Goal: Task Accomplishment & Management: Manage account settings

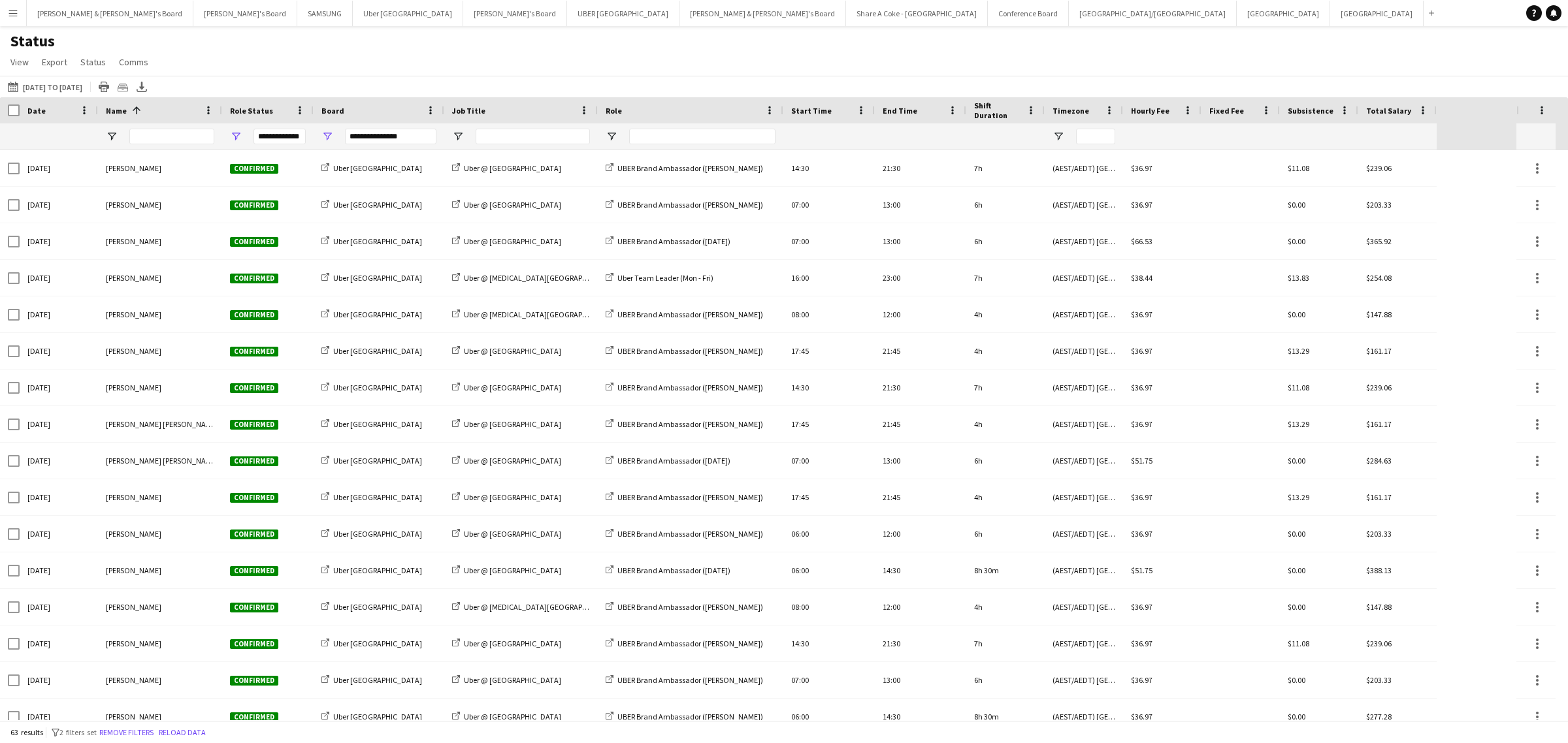
click at [11, 13] on app-icon "Menu" at bounding box center [13, 13] width 11 height 11
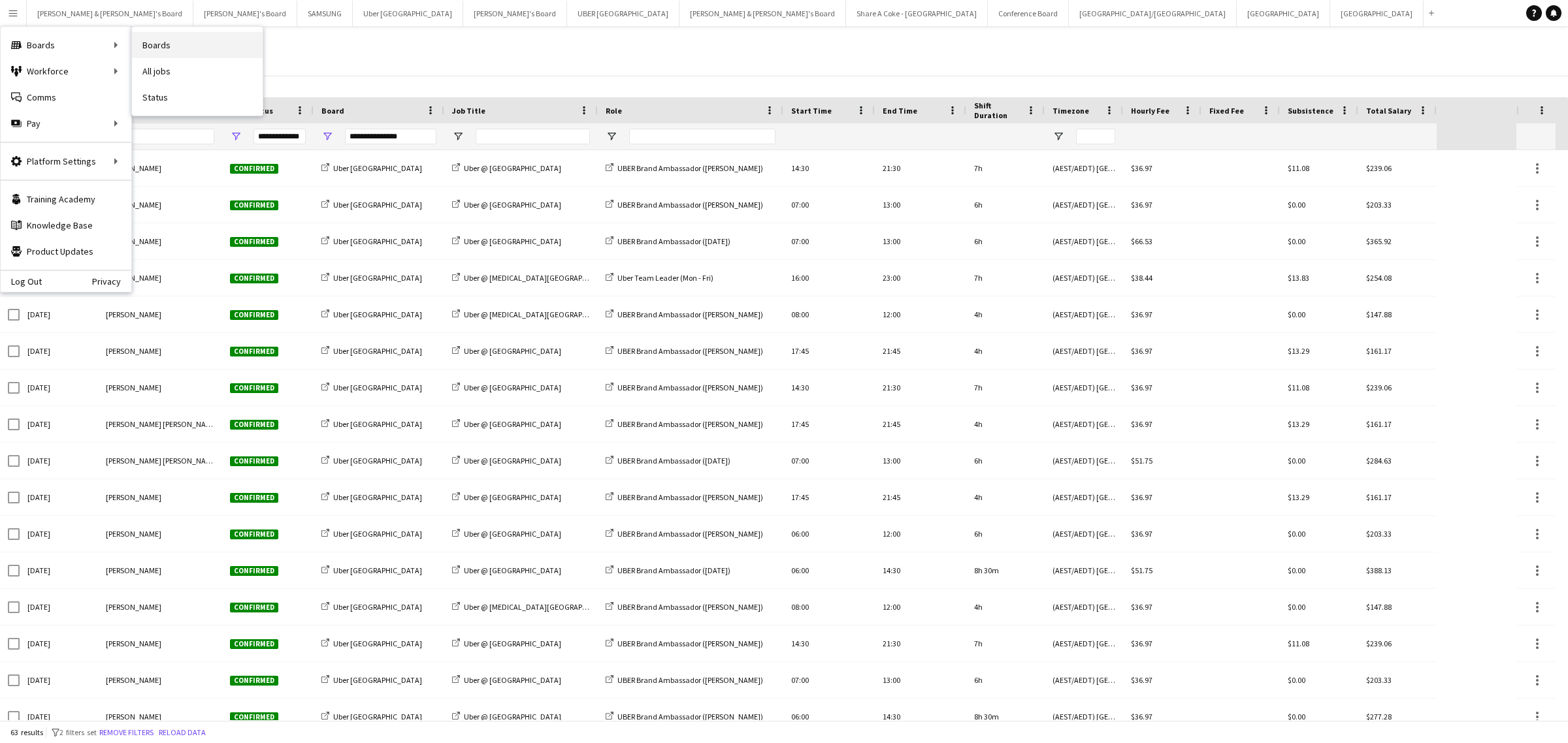
click at [207, 40] on link "Boards" at bounding box center [197, 45] width 131 height 26
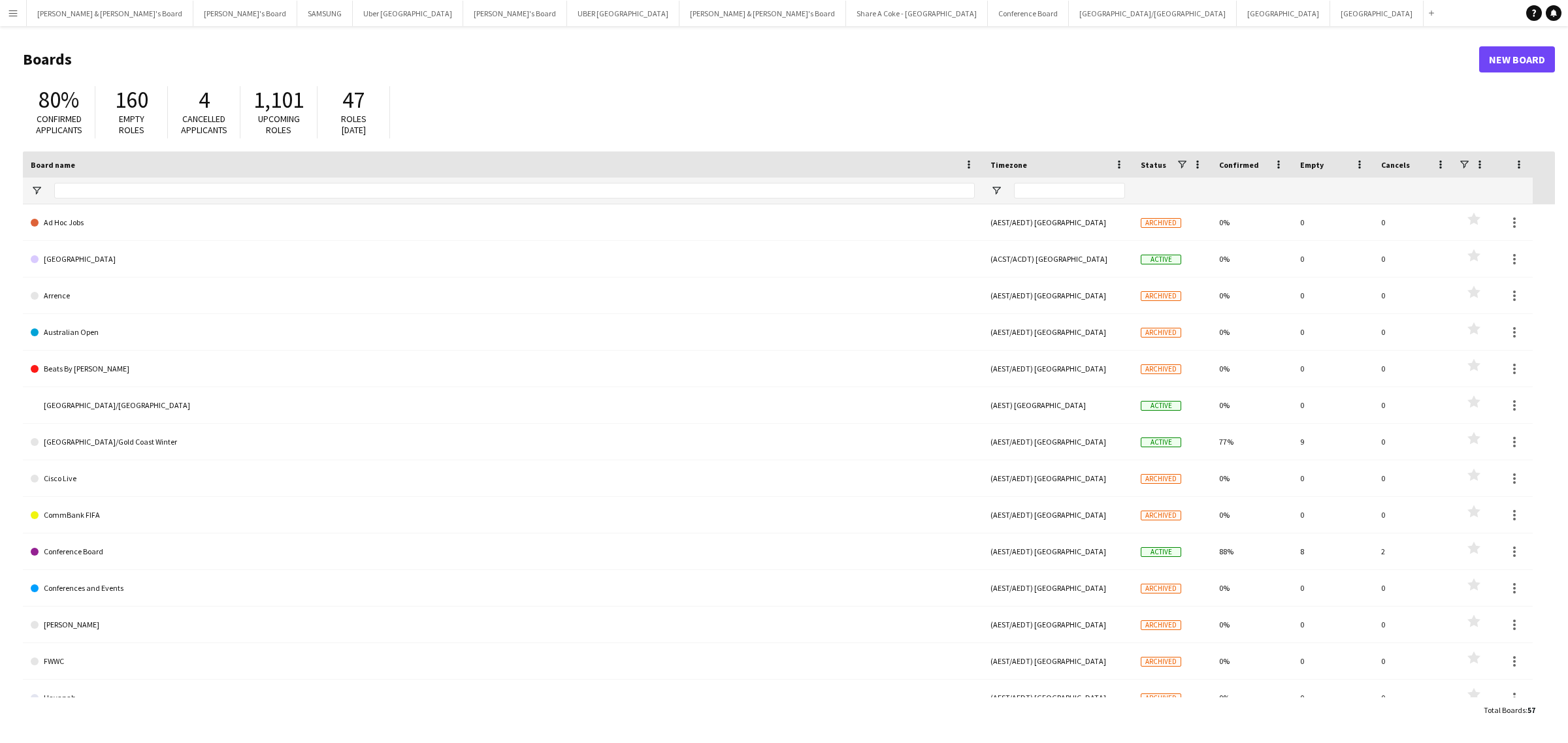
click at [11, 15] on app-icon "Menu" at bounding box center [13, 13] width 11 height 11
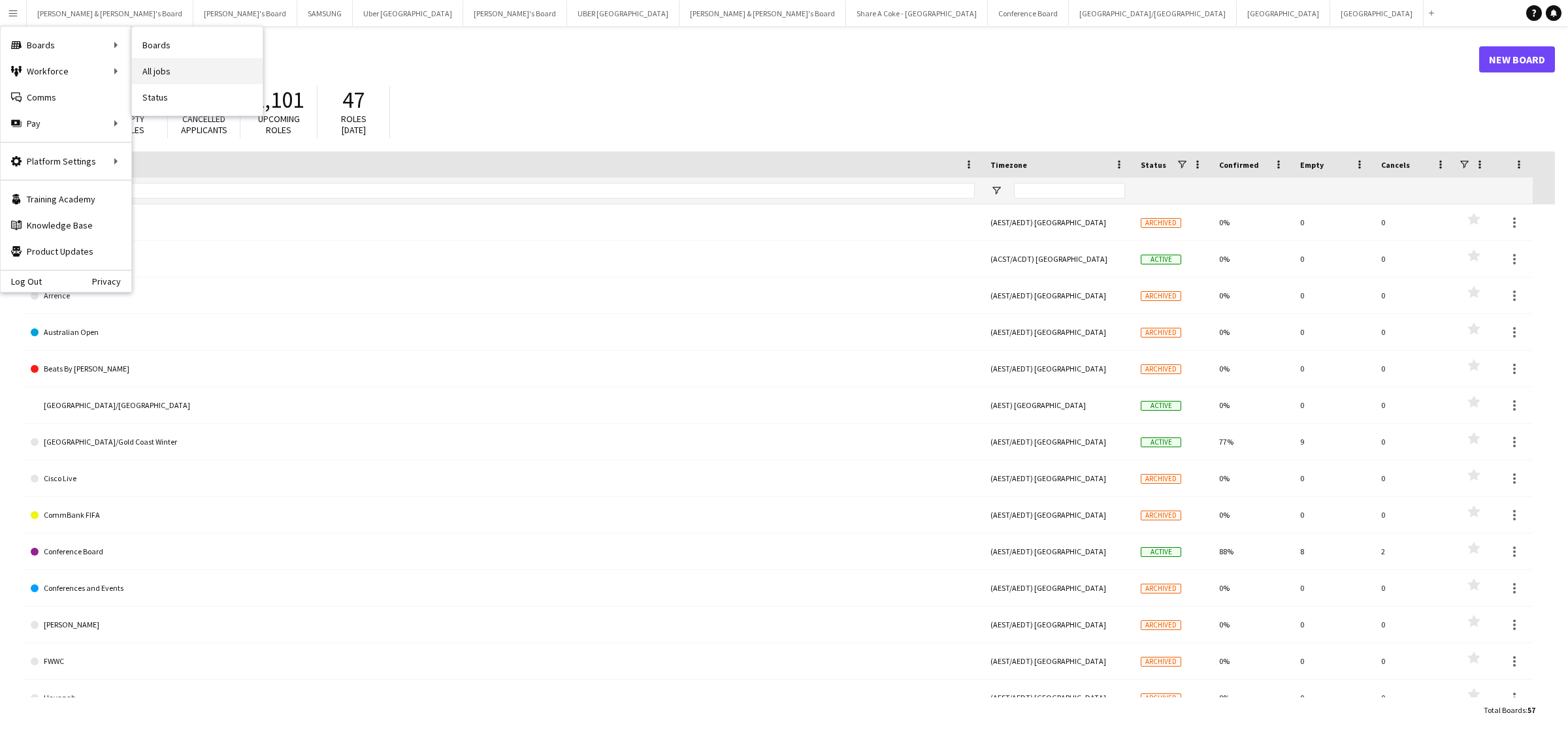
click at [181, 67] on link "All jobs" at bounding box center [197, 71] width 131 height 26
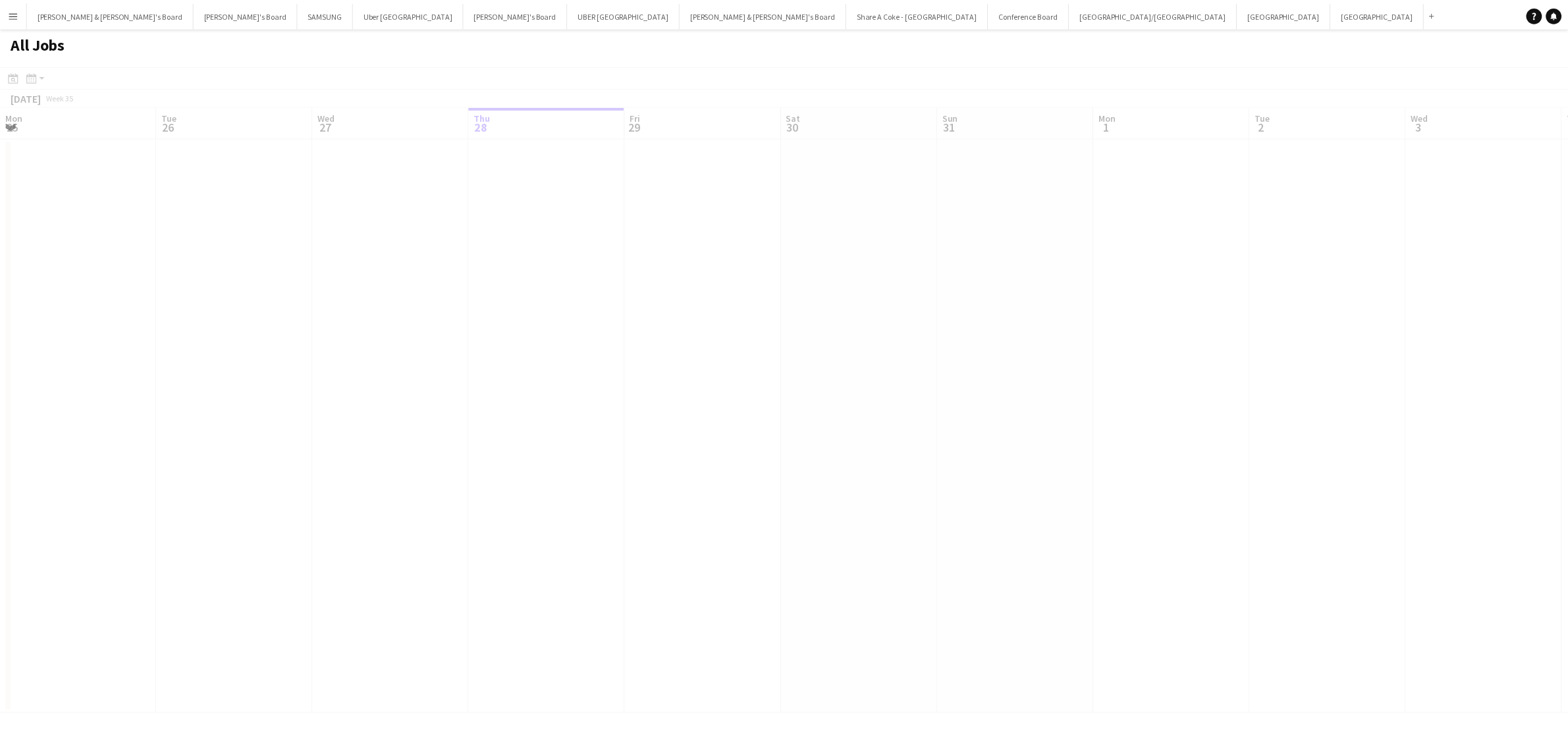
scroll to position [0, 314]
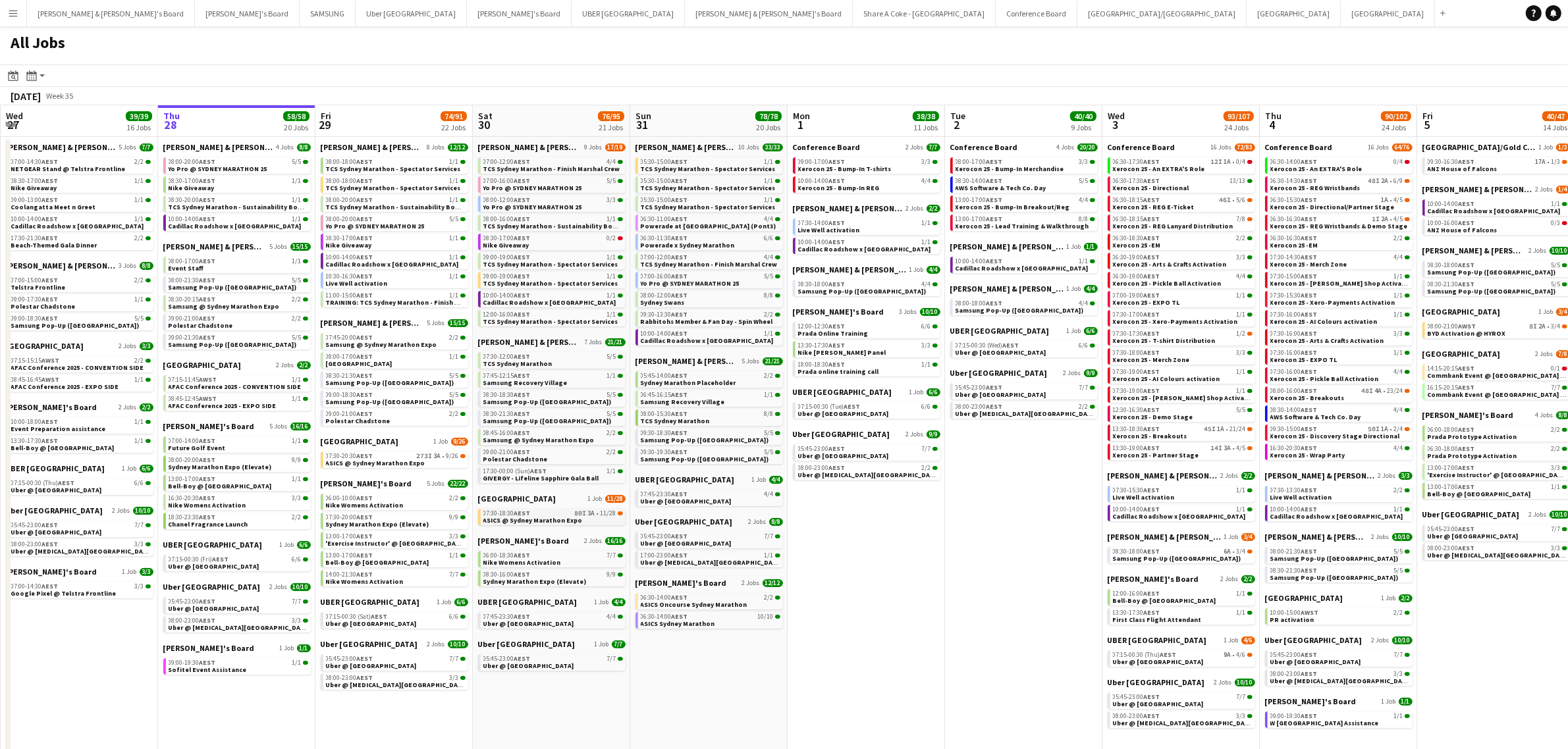
click at [519, 512] on span "AEST" at bounding box center [523, 513] width 17 height 9
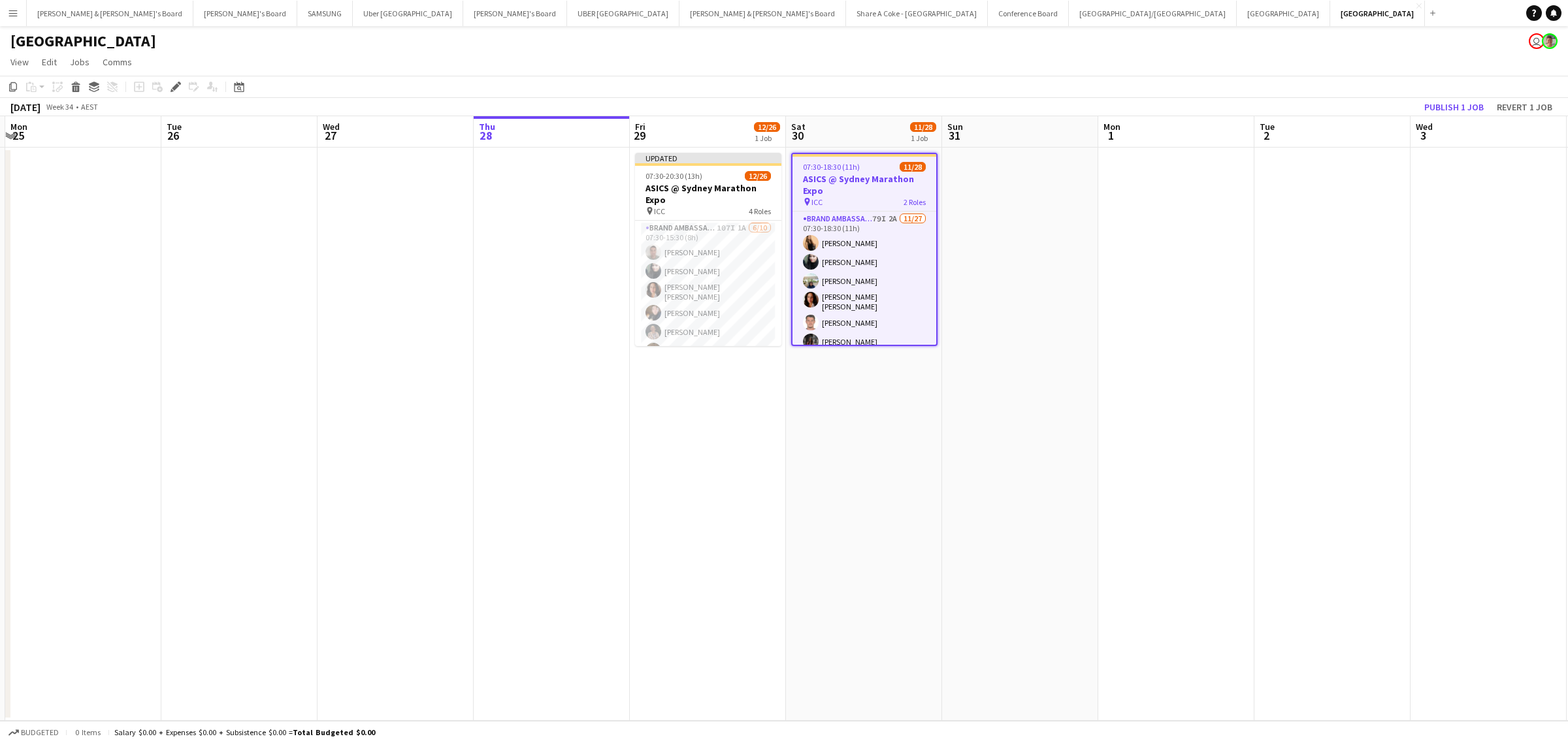
scroll to position [0, 360]
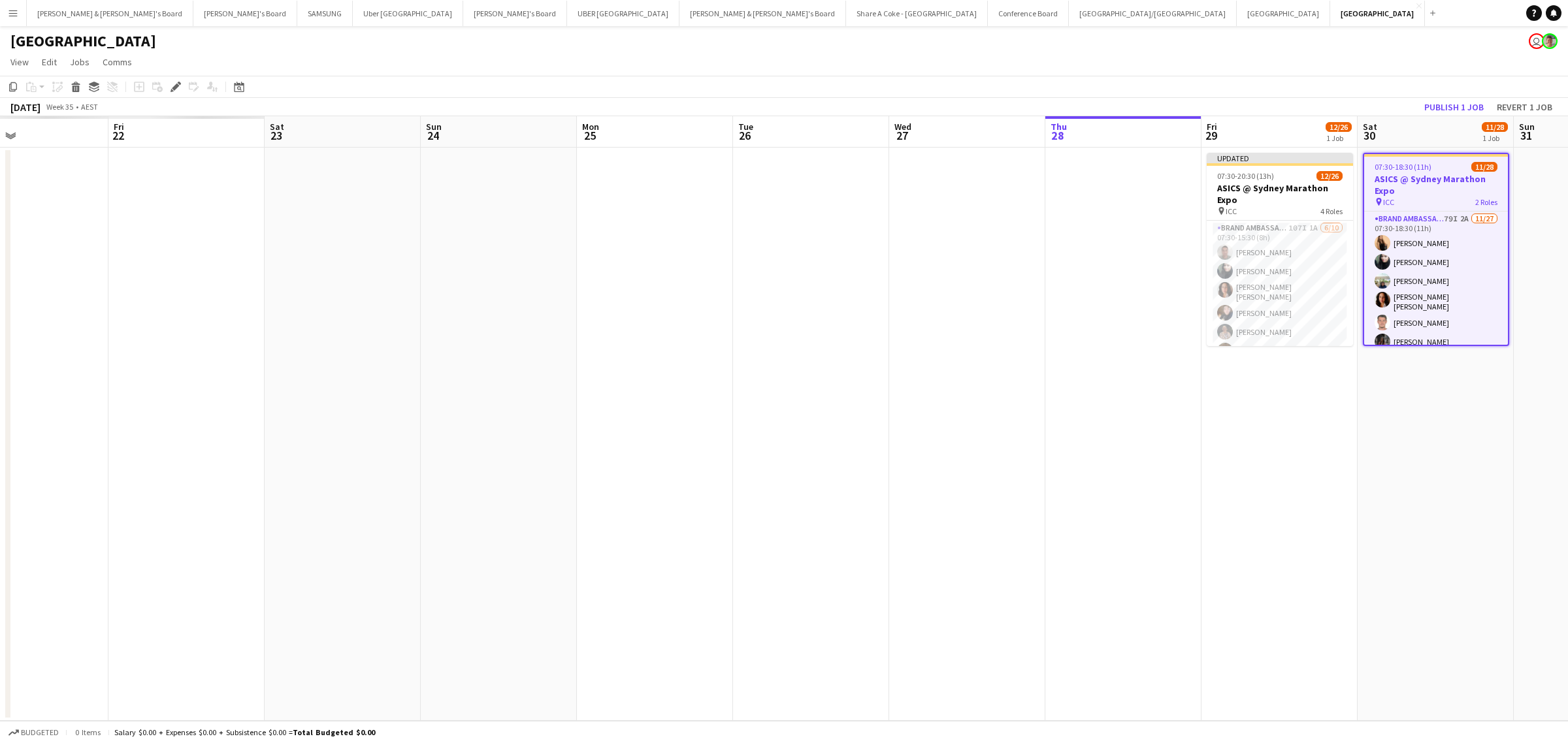
drag, startPoint x: 432, startPoint y: 636, endPoint x: 1145, endPoint y: 504, distance: 725.1
click at [1145, 504] on app-calendar-viewport "Tue 19 Wed 20 Thu 21 Fri 22 Sat 23 Sun 24 Mon 25 Tue 26 Wed 27 Thu 28 Fri 29 12…" at bounding box center [784, 418] width 1568 height 605
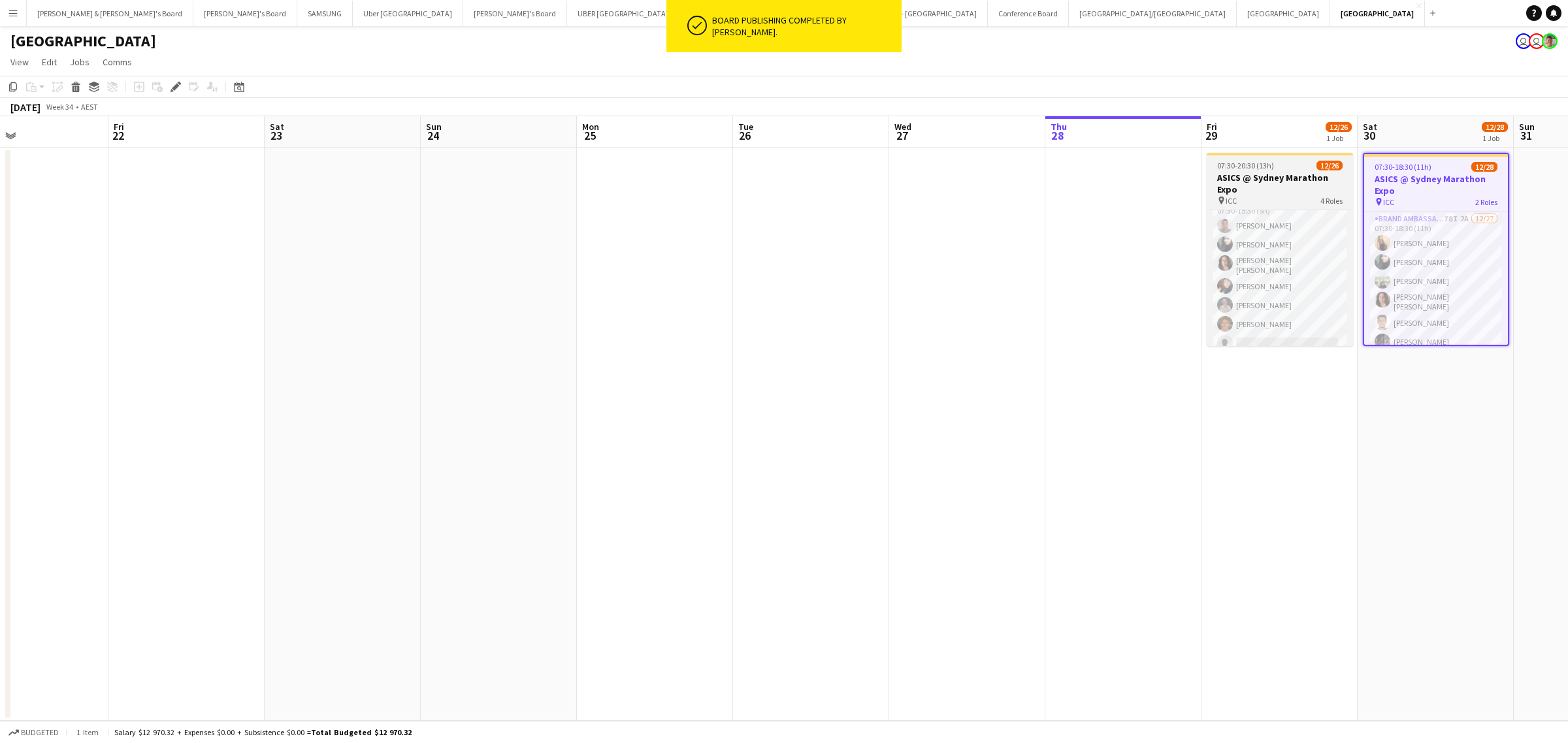
scroll to position [0, 0]
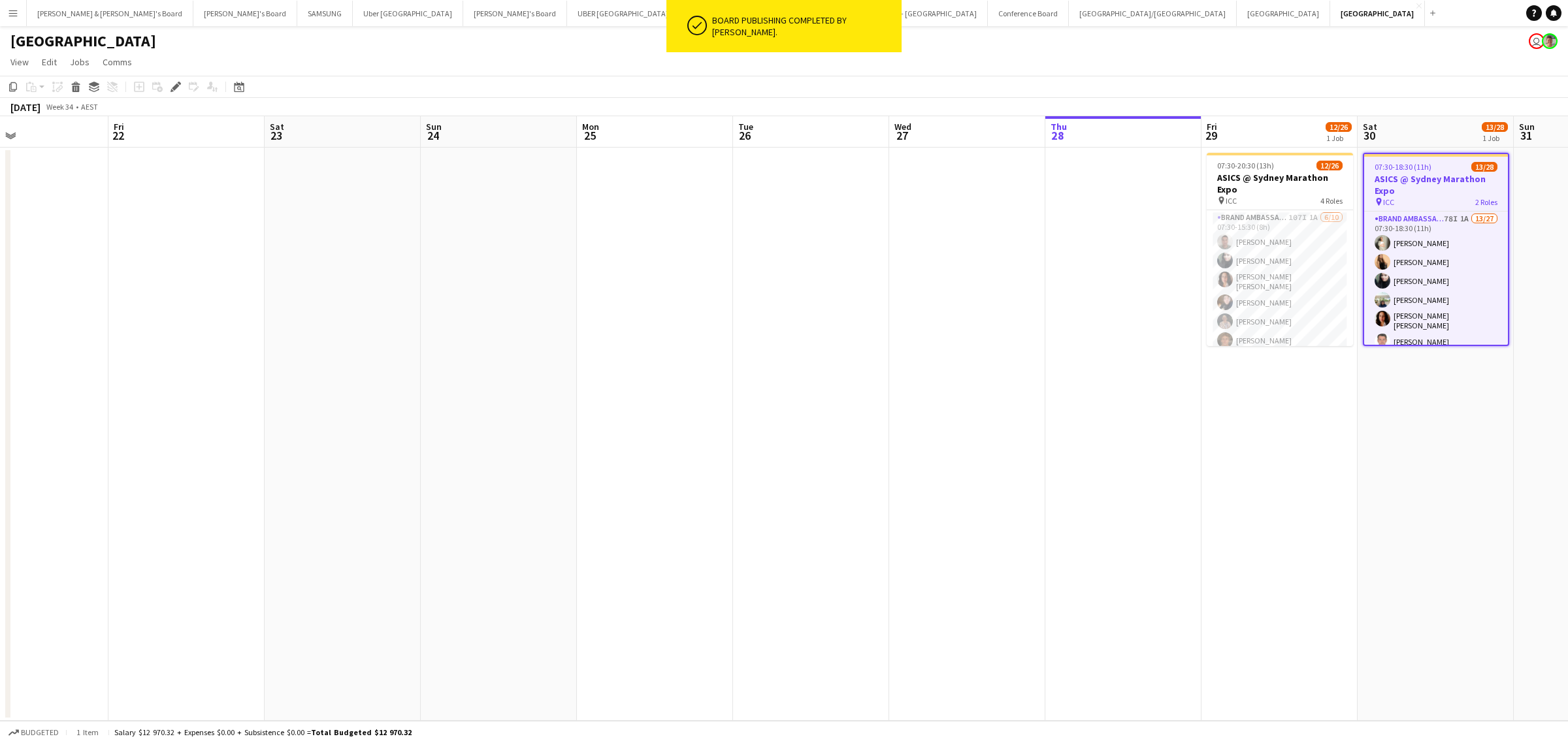
click at [763, 395] on app-date-cell at bounding box center [811, 434] width 156 height 574
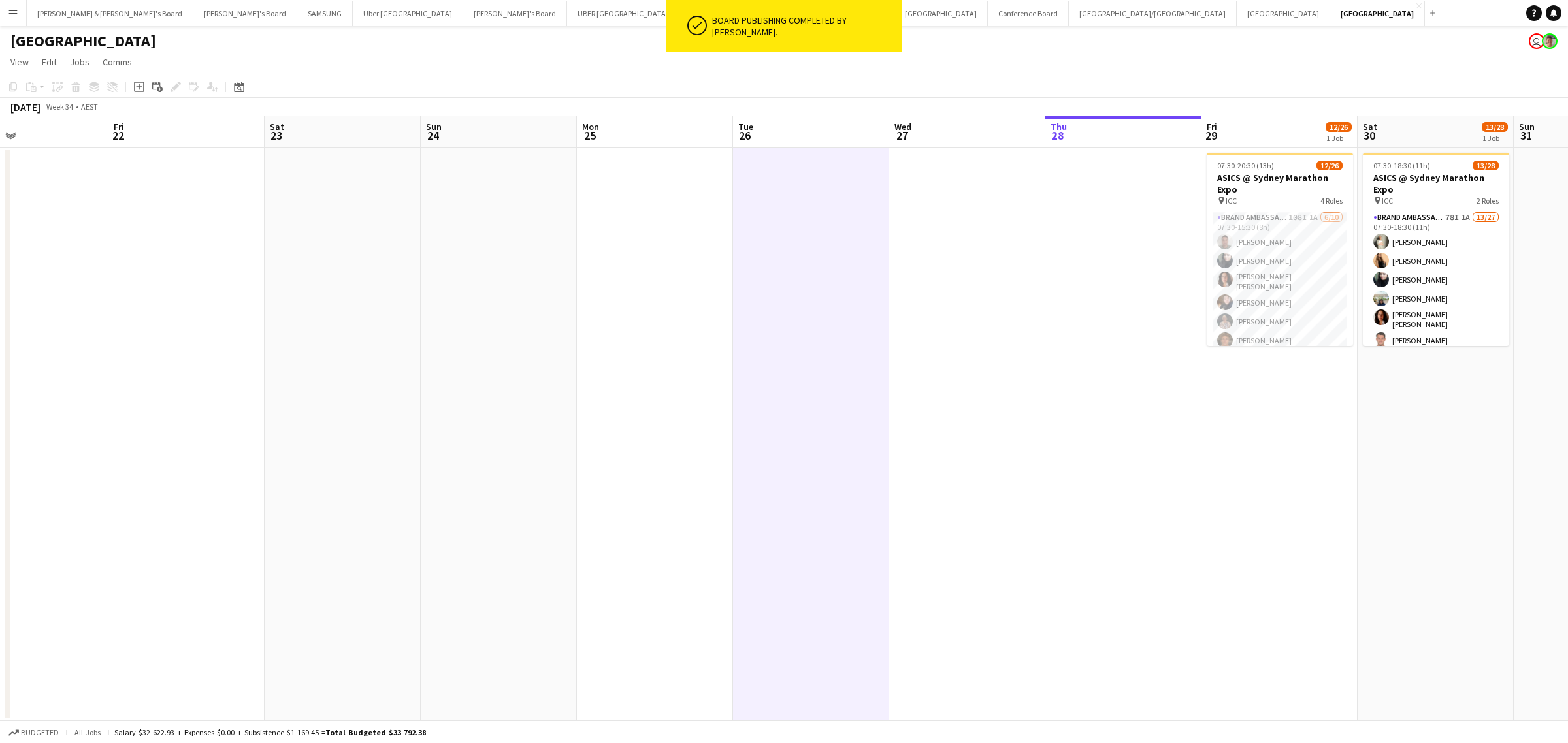
click at [12, 9] on app-icon "Menu" at bounding box center [13, 13] width 11 height 11
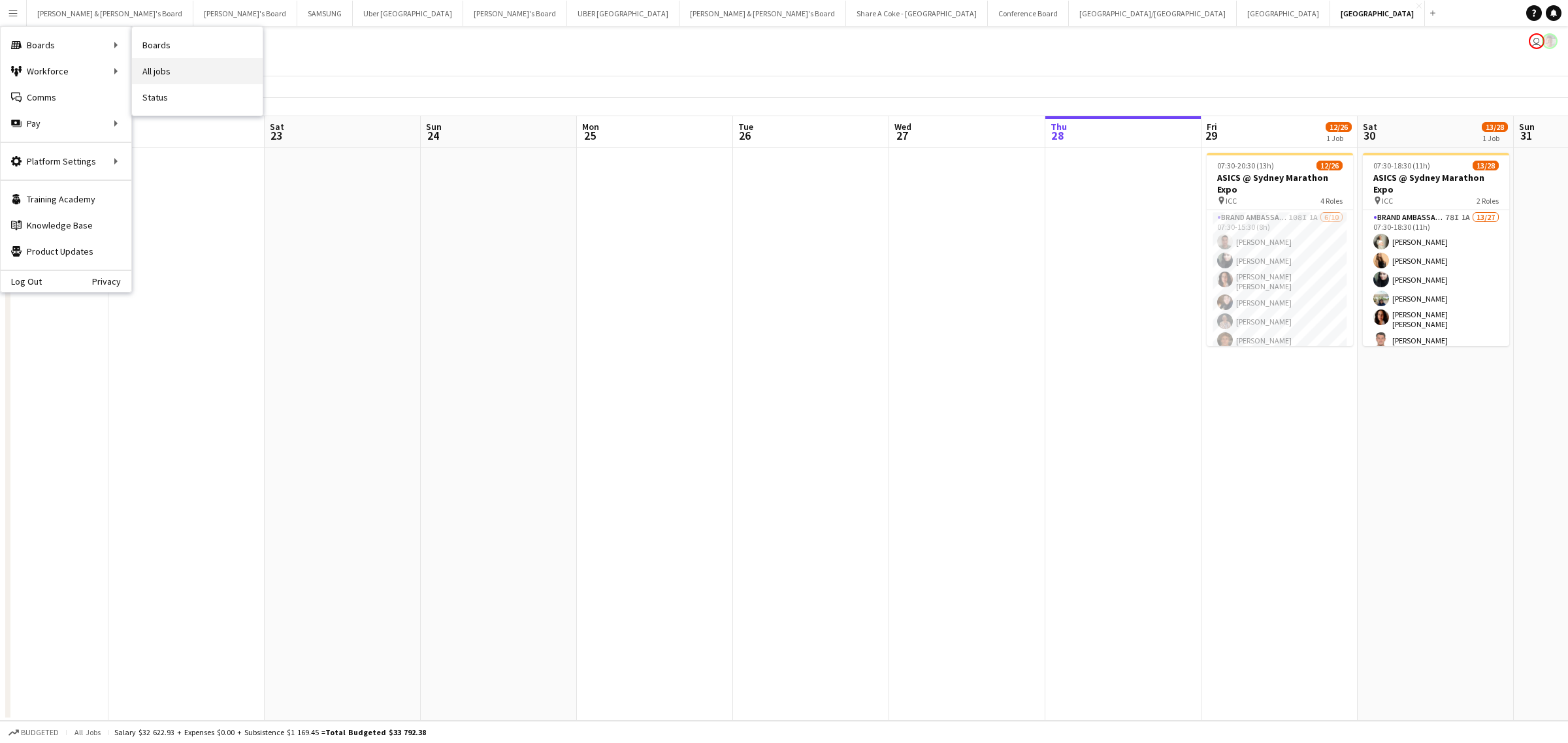
click at [200, 67] on link "All jobs" at bounding box center [197, 71] width 131 height 26
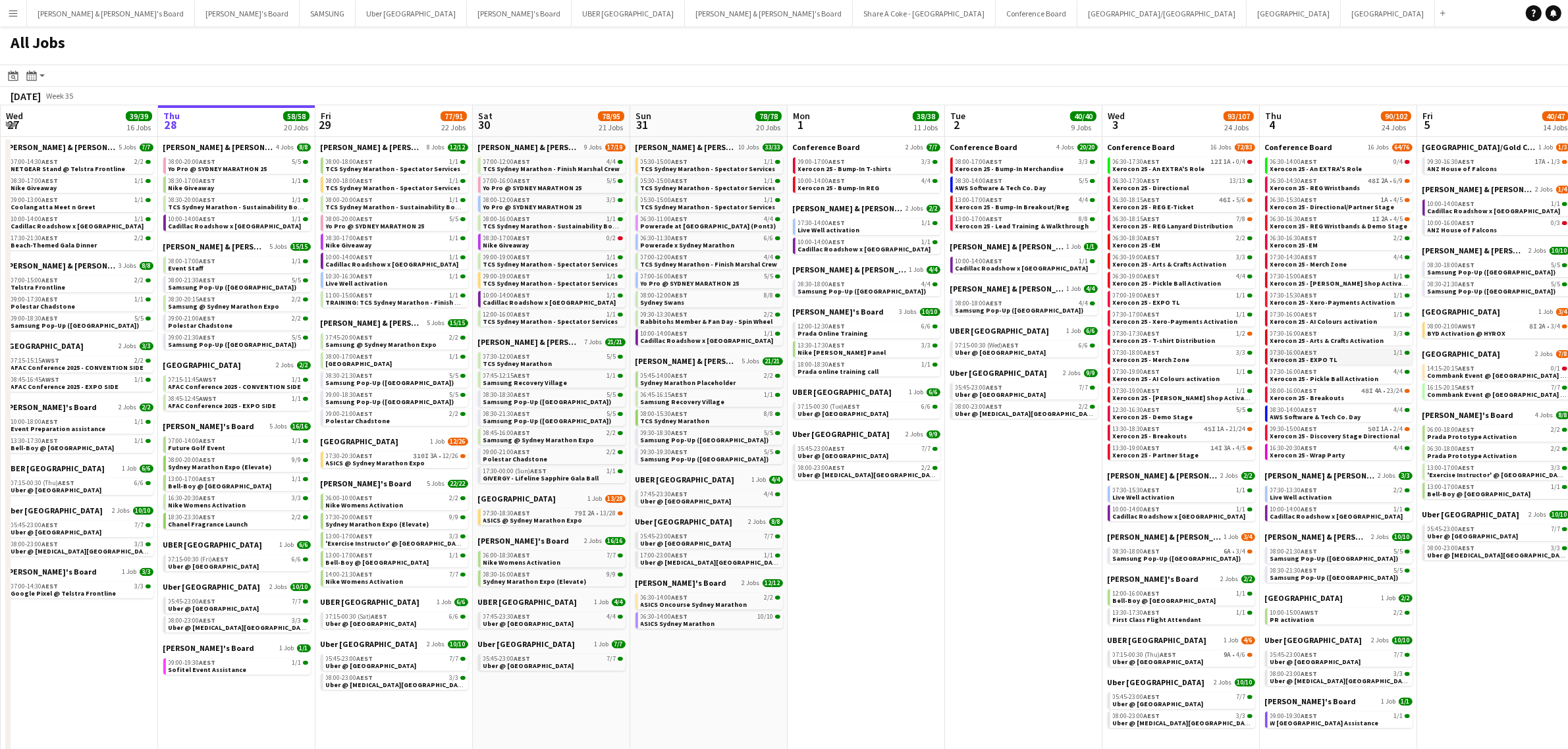
scroll to position [5, 0]
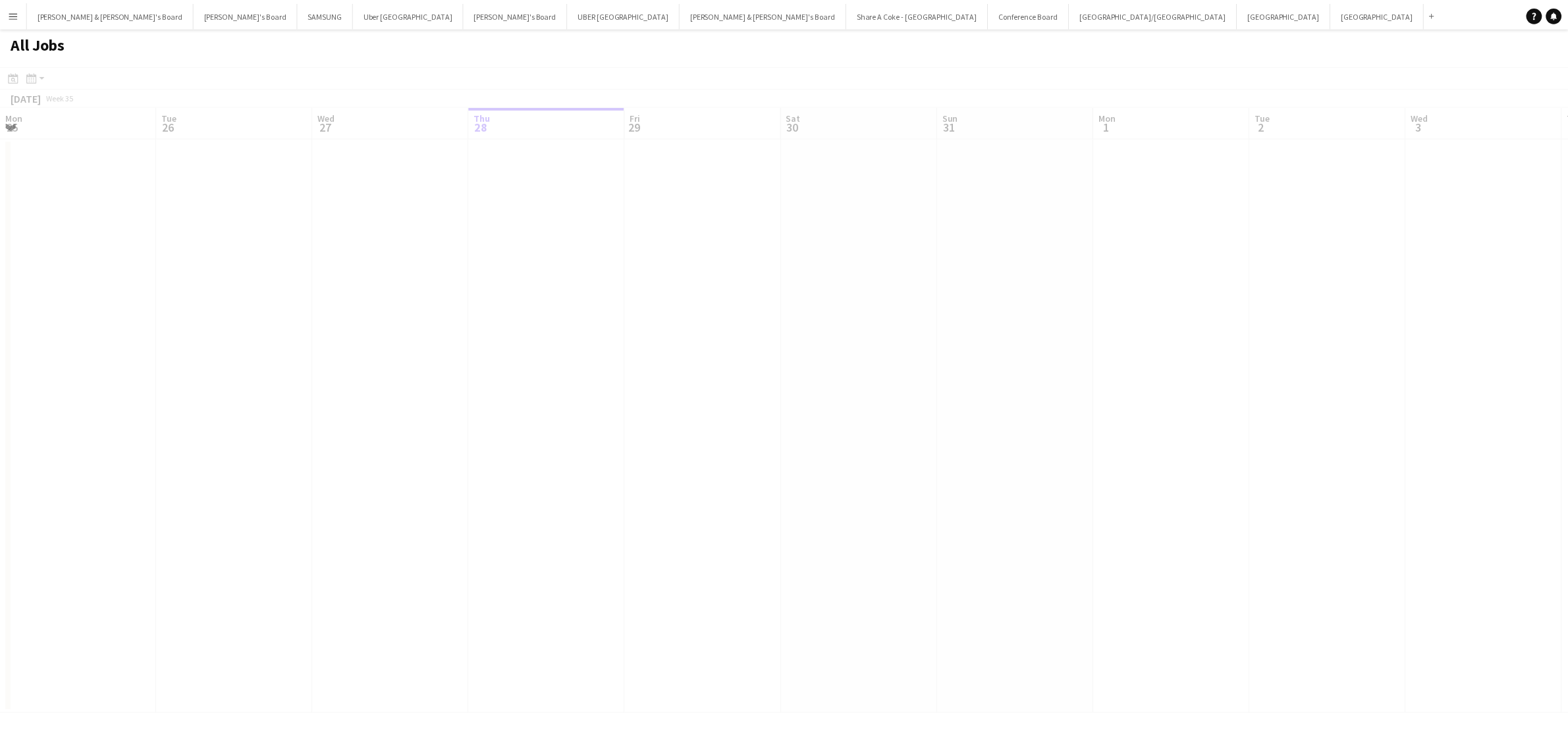
scroll to position [0, 314]
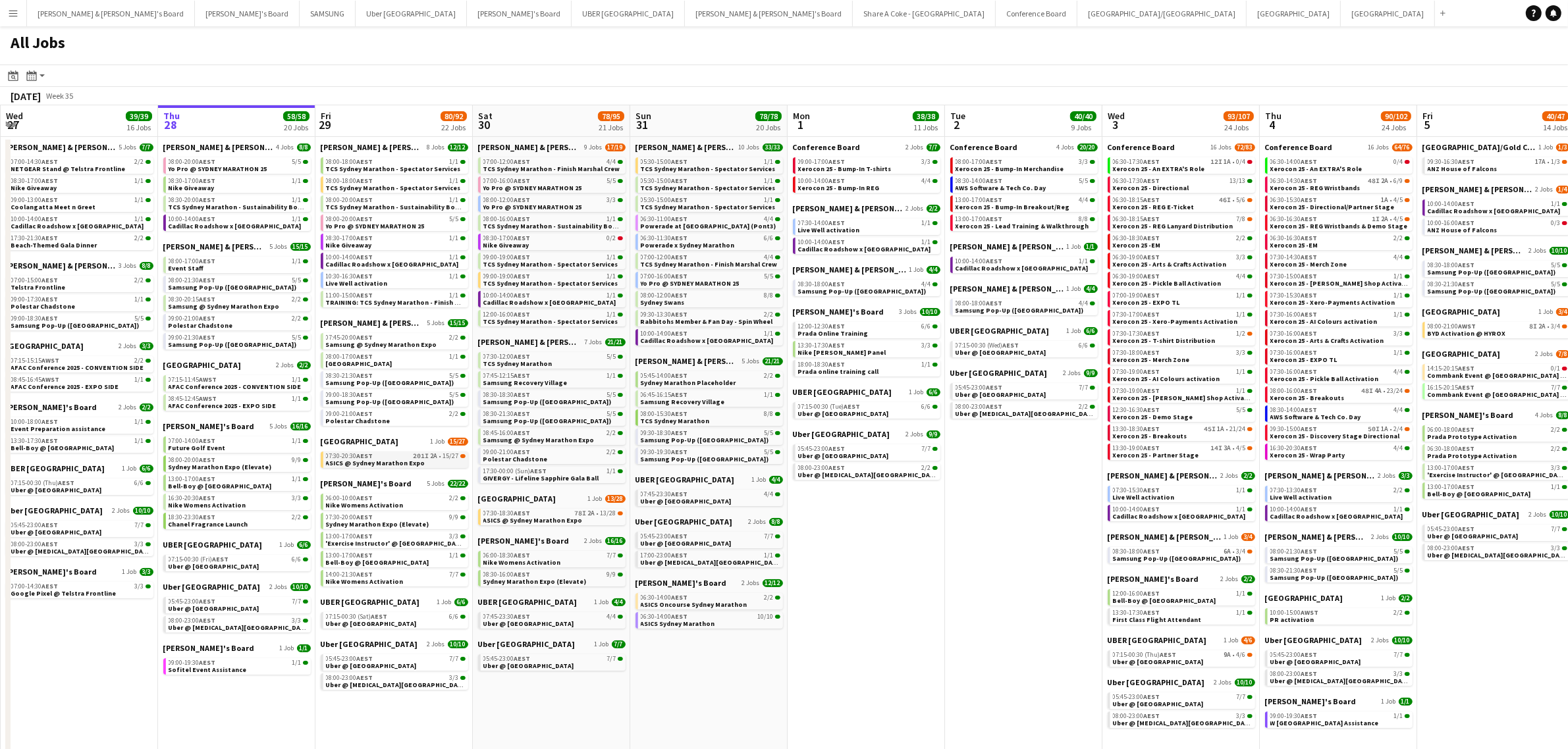
click at [363, 457] on span "AEST" at bounding box center [365, 455] width 17 height 9
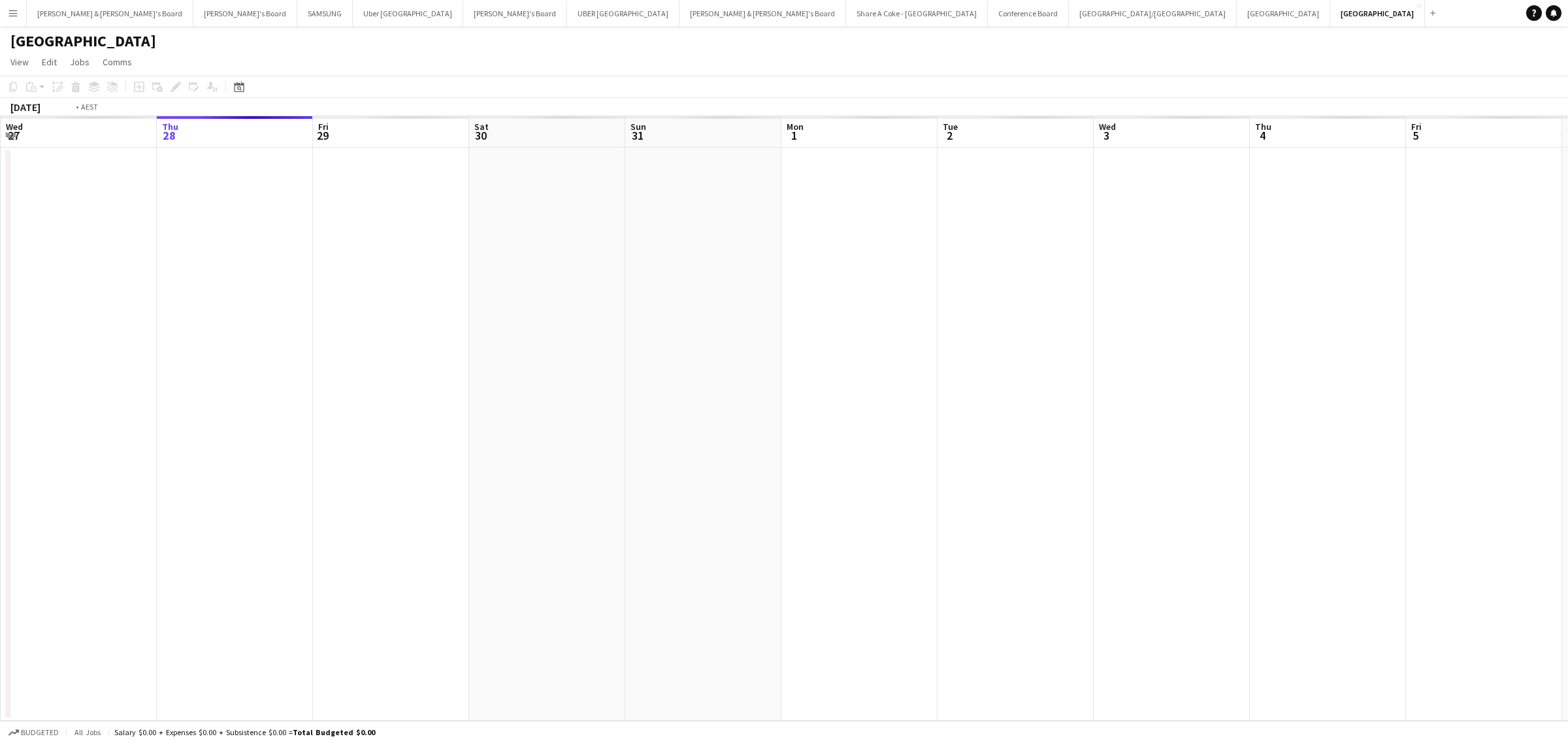
scroll to position [0, 448]
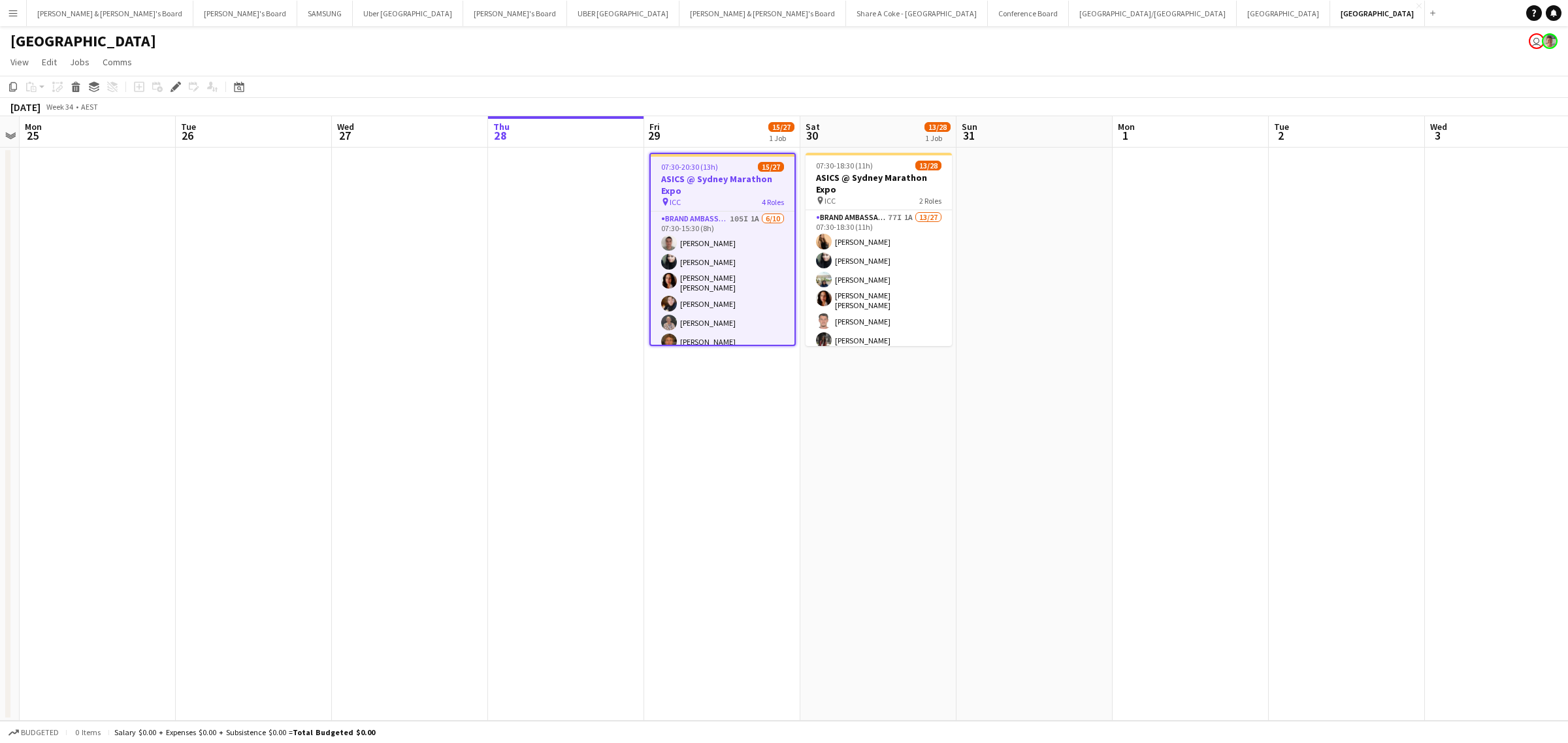
click at [718, 173] on h3 "ASICS @ Sydney Marathon Expo" at bounding box center [722, 185] width 144 height 23
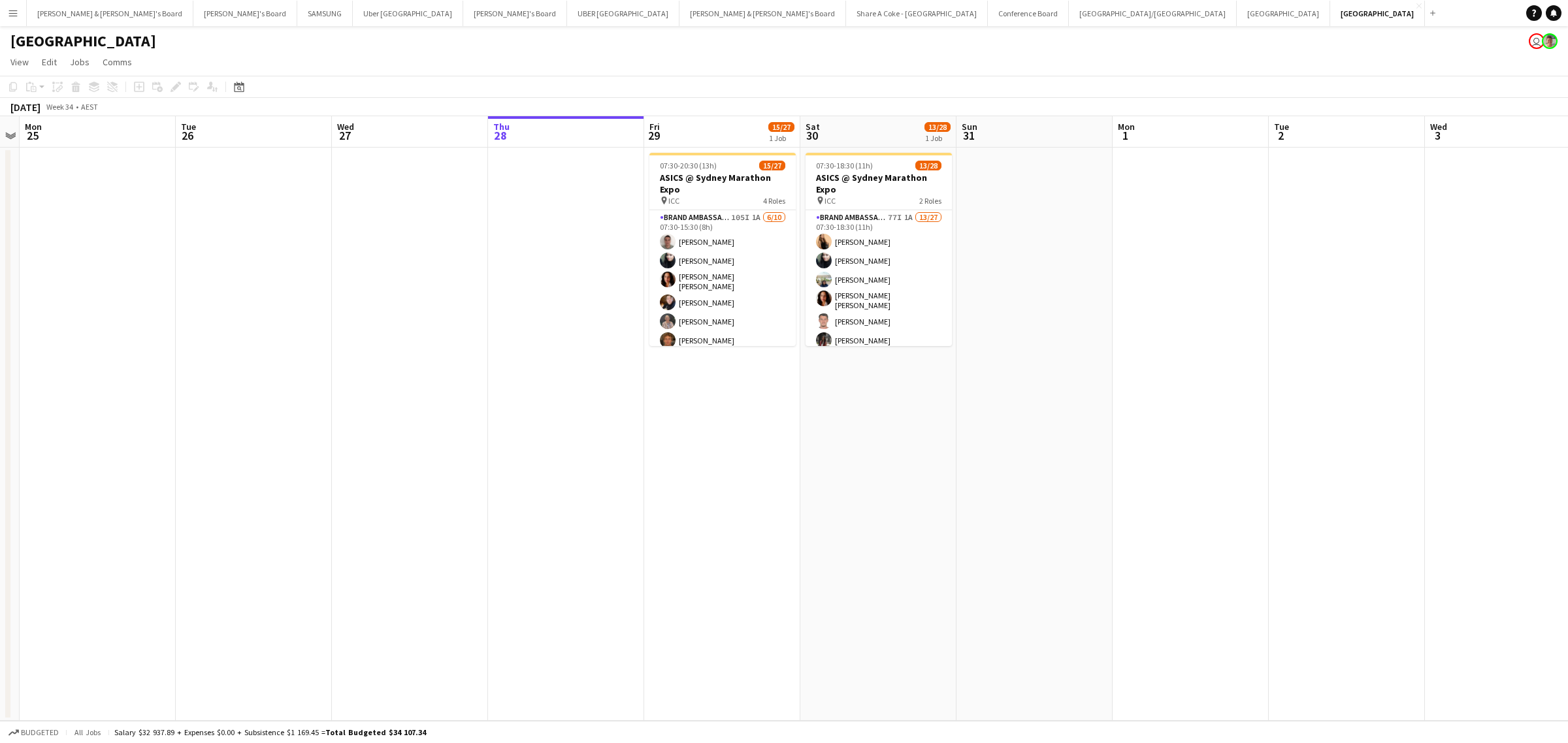
click at [723, 468] on app-date-cell "07:30-20:30 (13h) 15/27 ASICS @ Sydney Marathon Expo pin ICC 4 Roles Brand Amba…" at bounding box center [722, 434] width 156 height 574
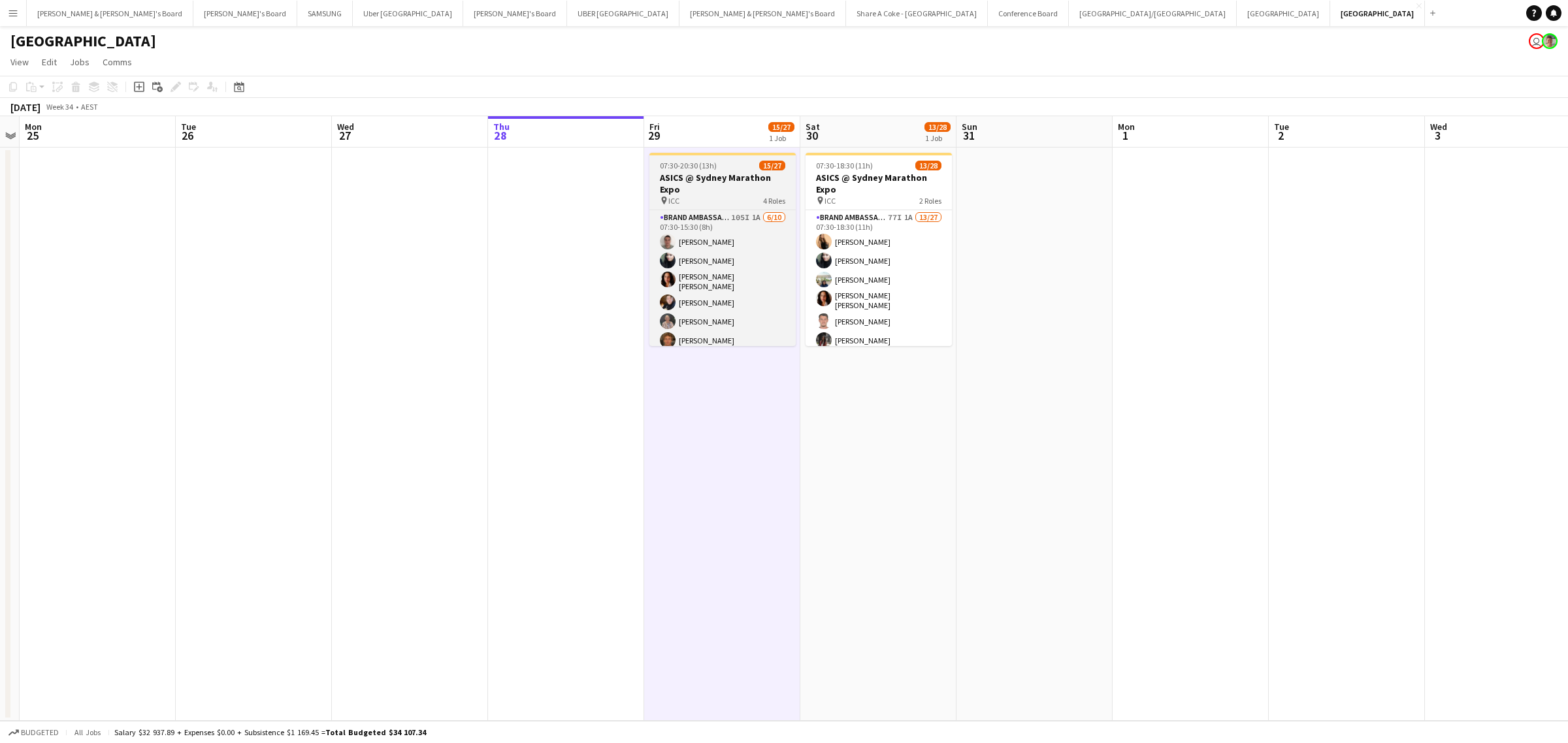
click at [681, 180] on h3 "ASICS @ Sydney Marathon Expo" at bounding box center [722, 183] width 147 height 23
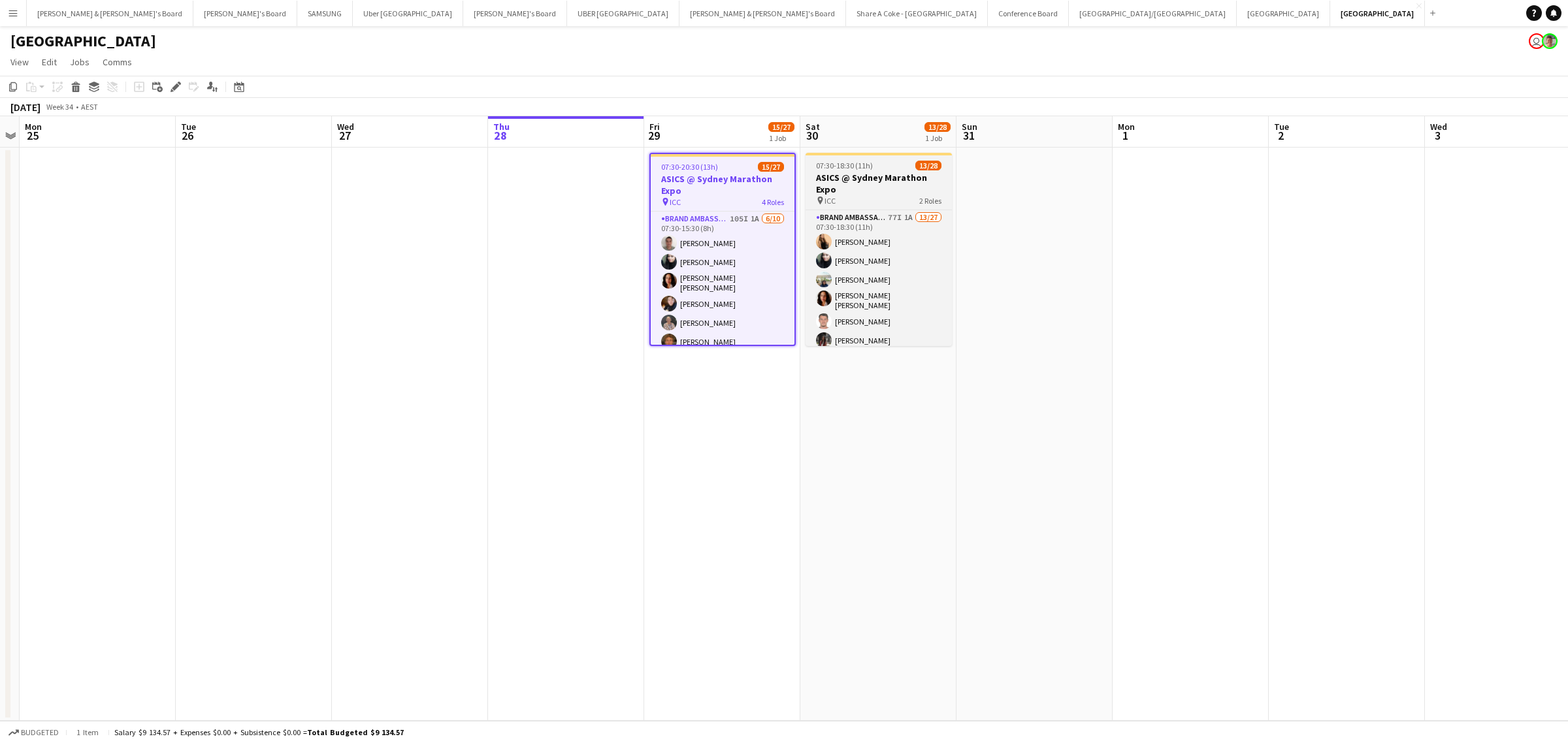
click at [862, 173] on h3 "ASICS @ Sydney Marathon Expo" at bounding box center [879, 183] width 147 height 23
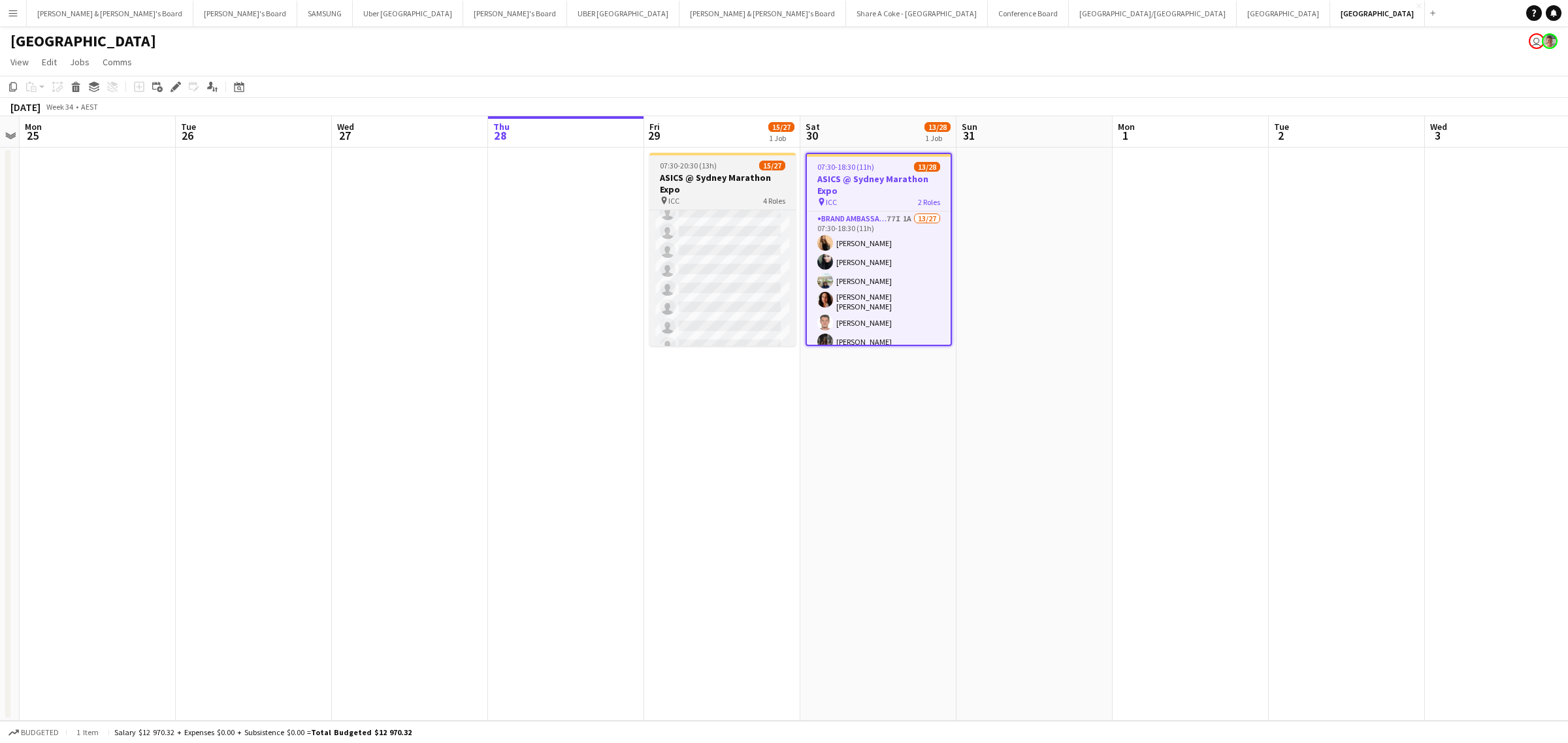
scroll to position [478, 0]
click at [1142, 342] on app-date-cell at bounding box center [1190, 434] width 156 height 574
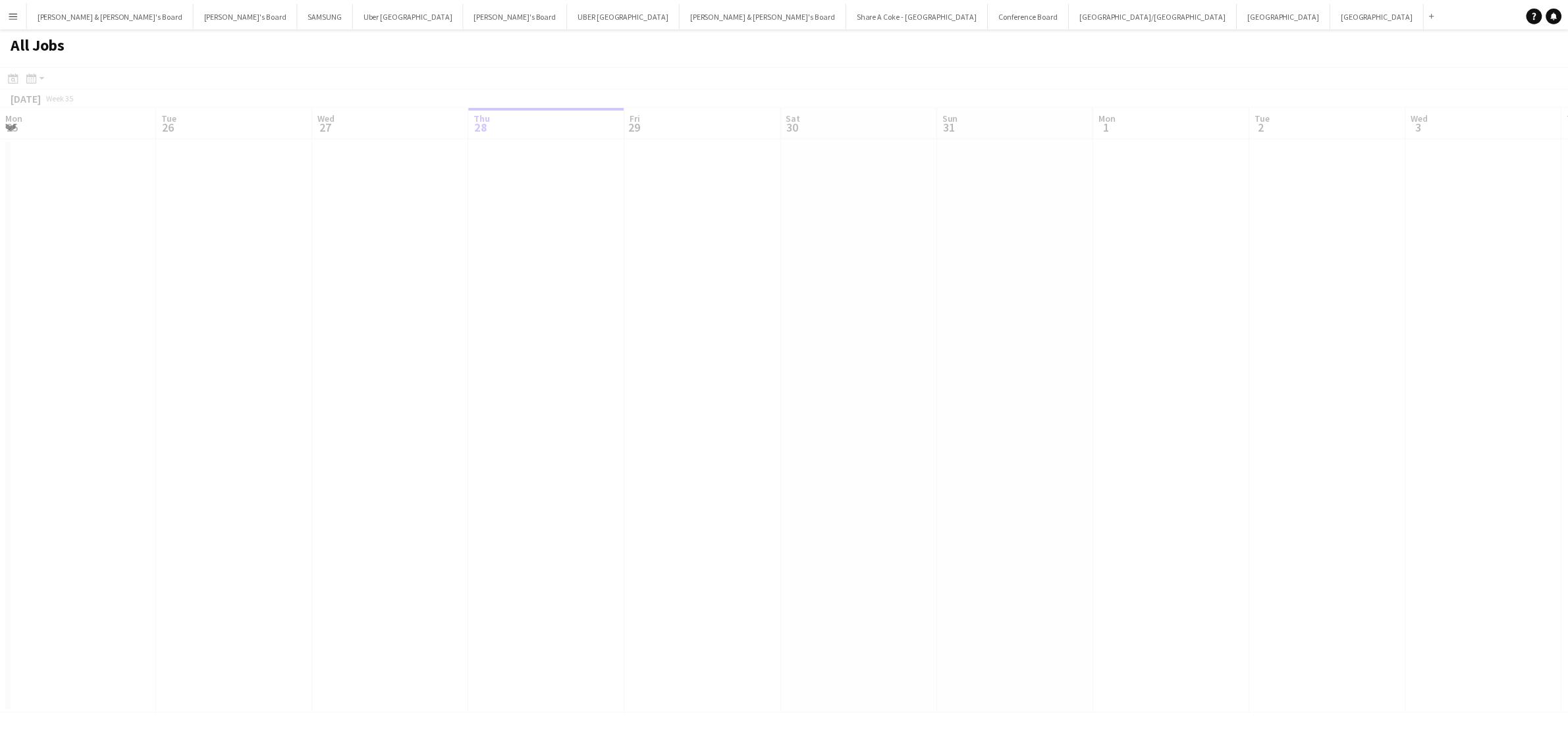
scroll to position [0, 314]
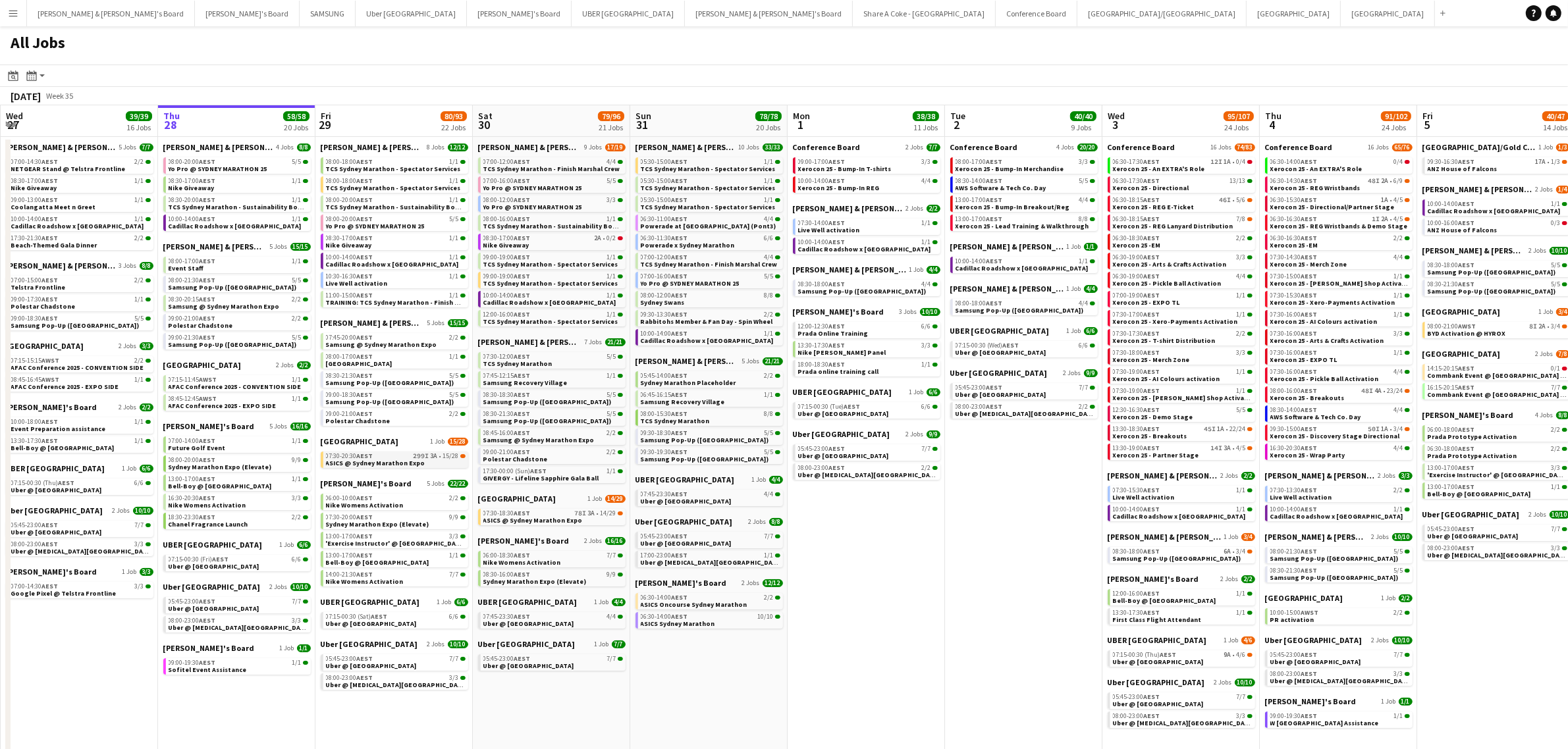
click at [352, 455] on span "07:30-20:30 AEST" at bounding box center [349, 456] width 48 height 7
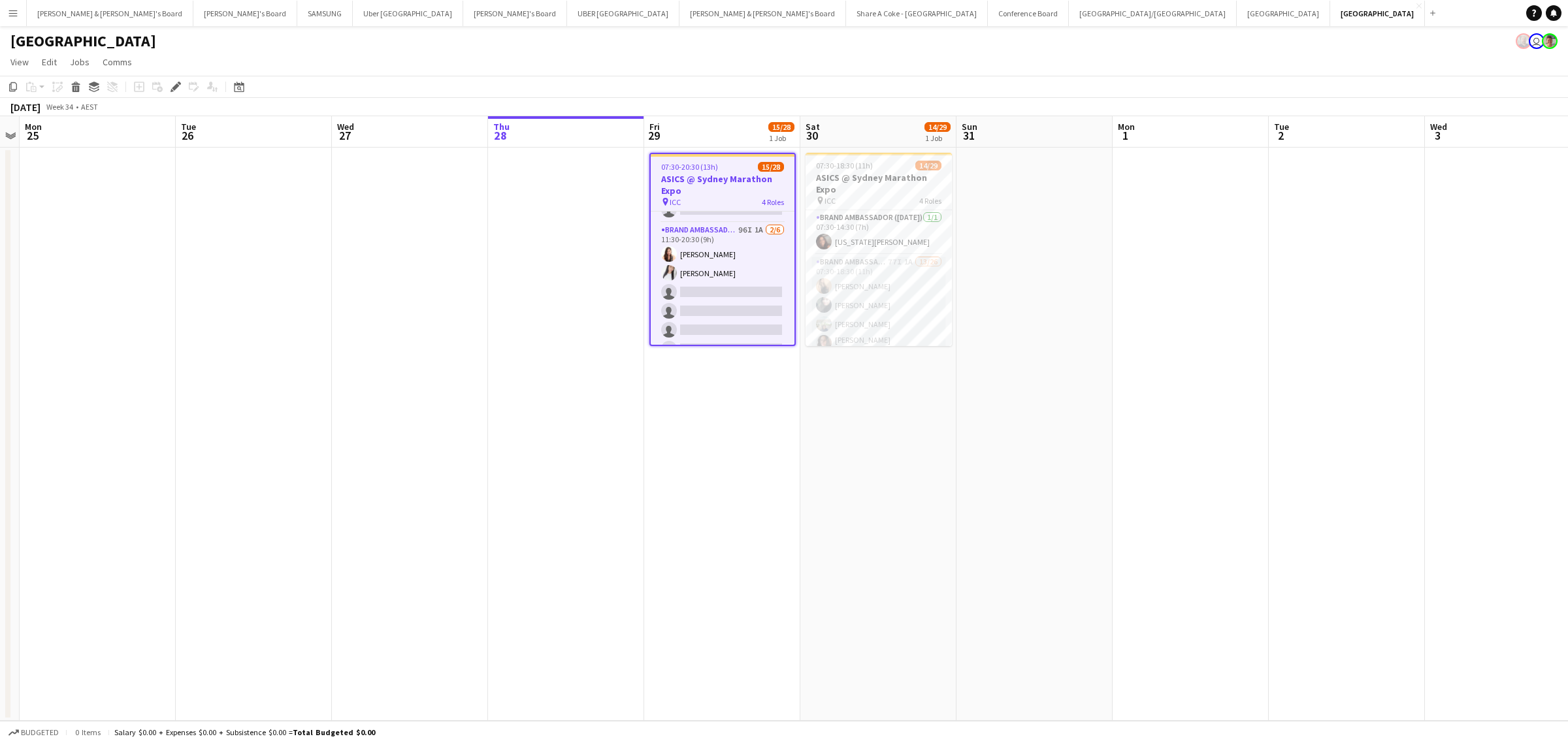
scroll to position [498, 0]
click at [742, 448] on app-date-cell "07:30-20:30 (13h) 15/28 ASICS @ Sydney Marathon Expo pin ICC 4 Roles Brand Amba…" at bounding box center [722, 434] width 156 height 574
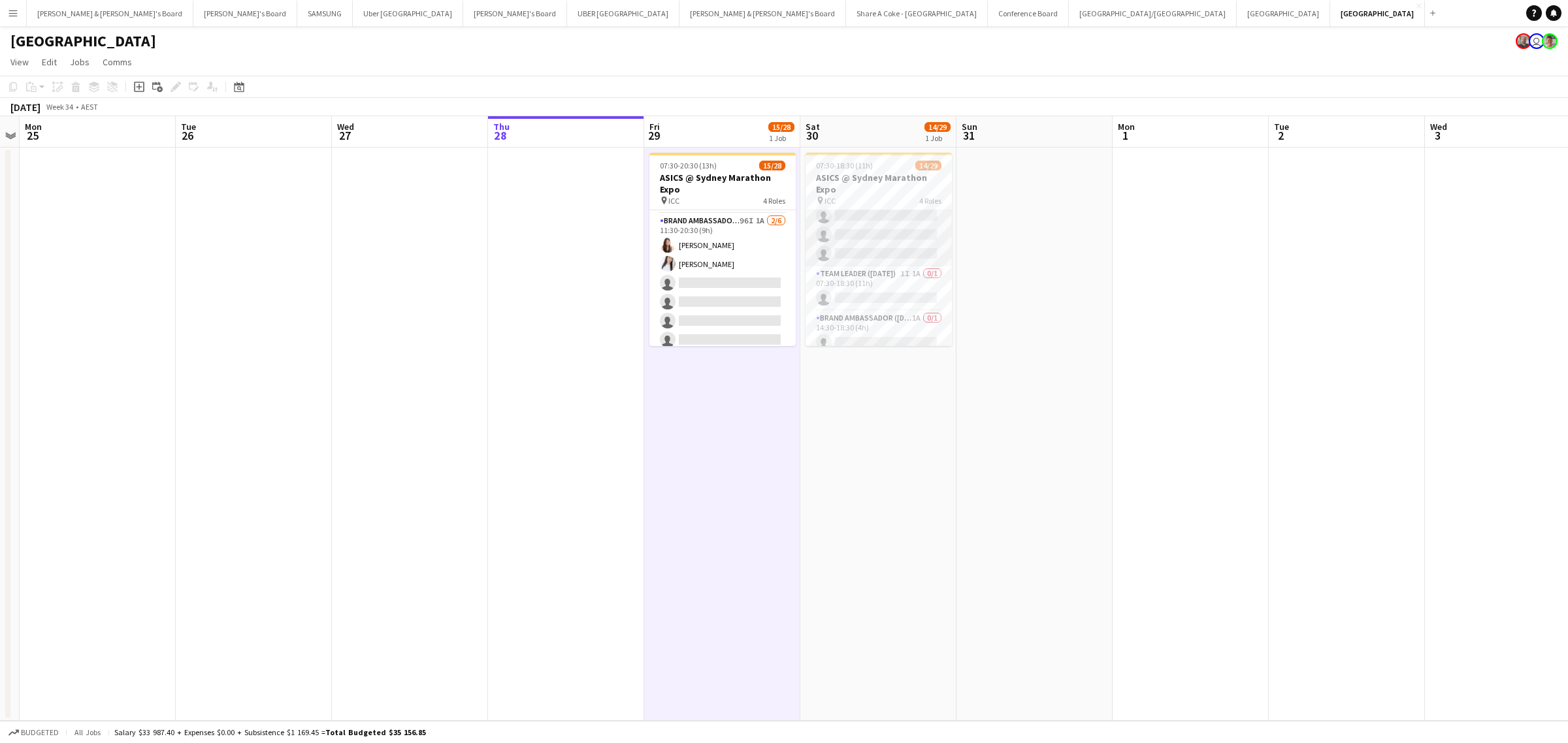
scroll to position [516, 0]
click at [1118, 243] on app-date-cell at bounding box center [1190, 434] width 156 height 574
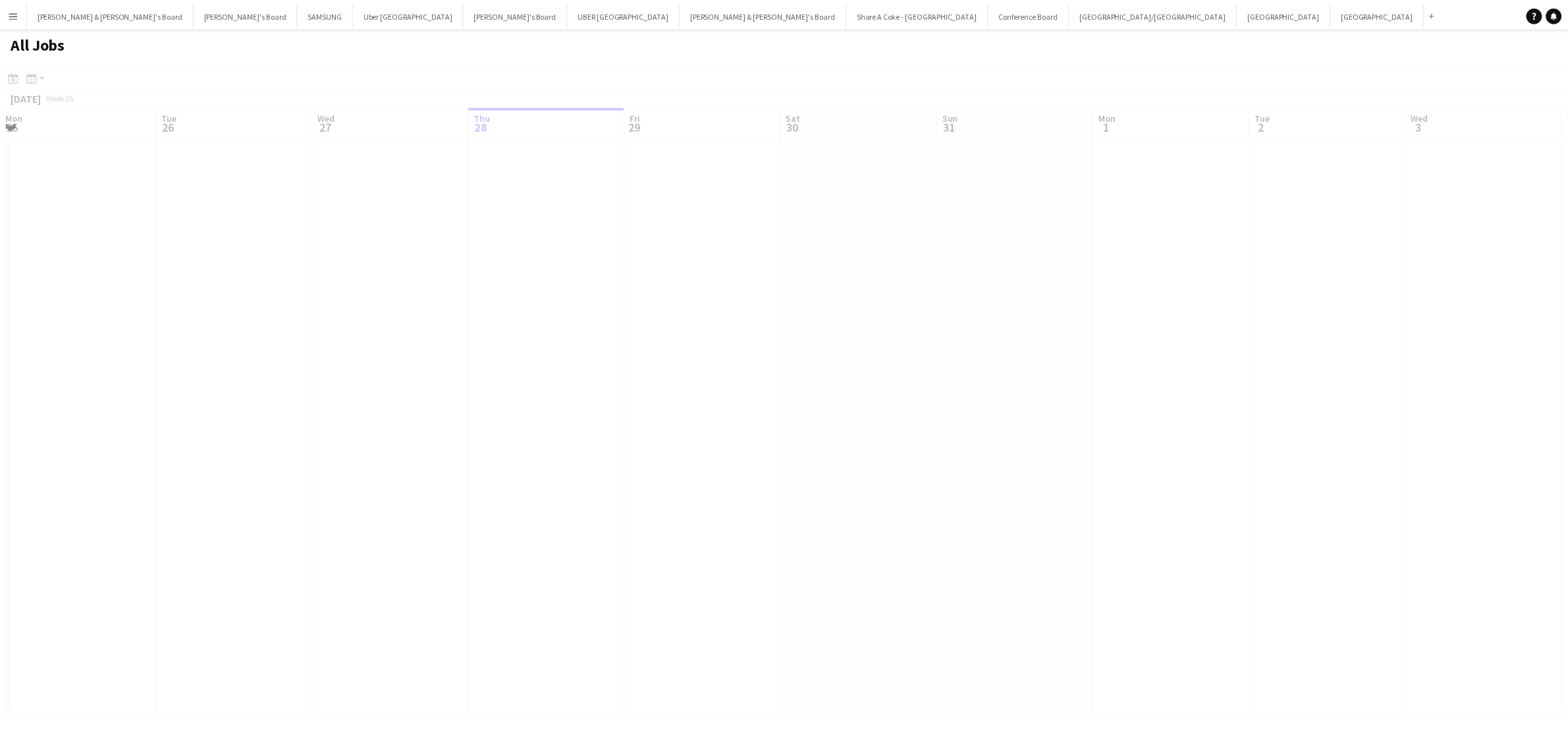
scroll to position [0, 314]
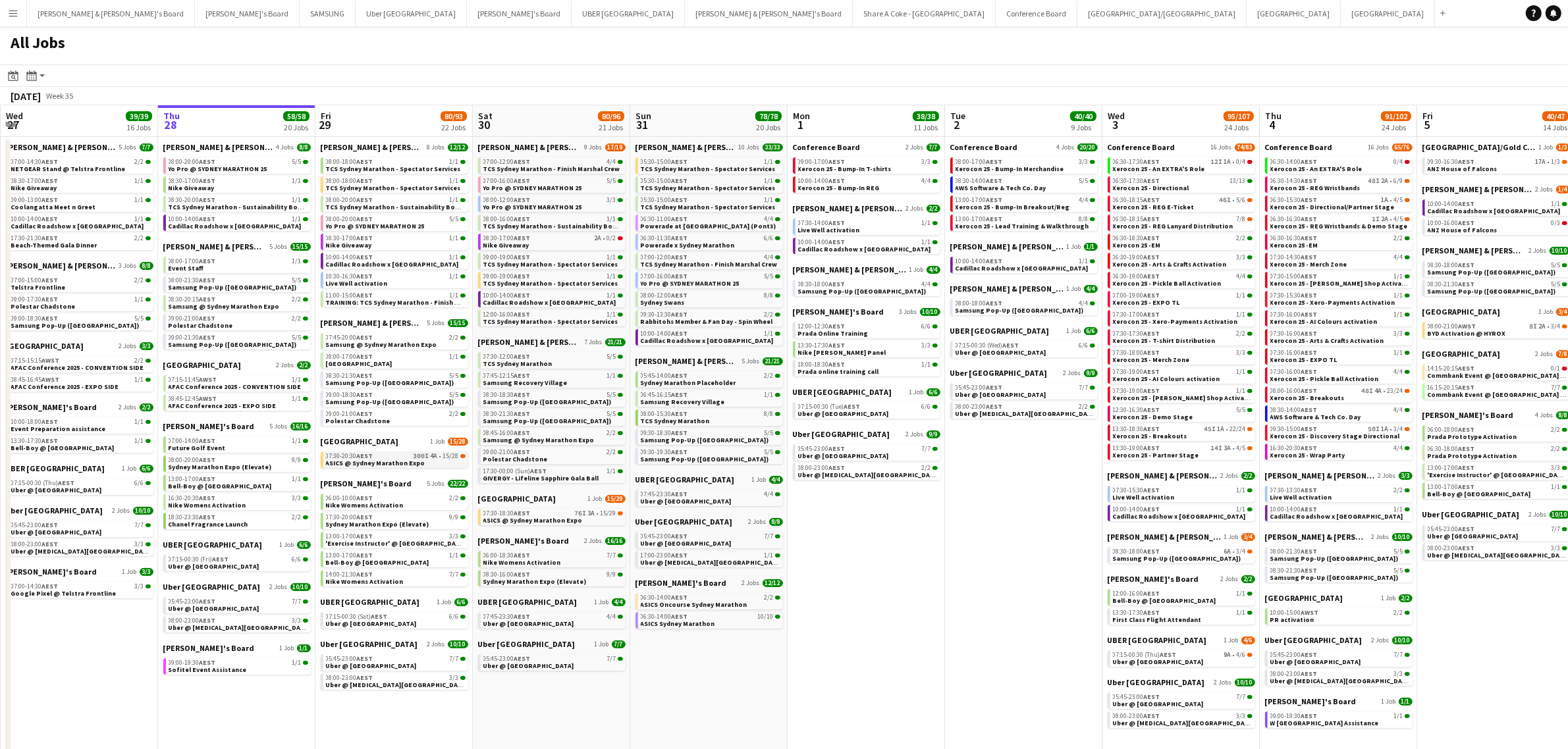
click at [352, 459] on span "ASICS @ Sydney Marathon Expo" at bounding box center [376, 463] width 99 height 9
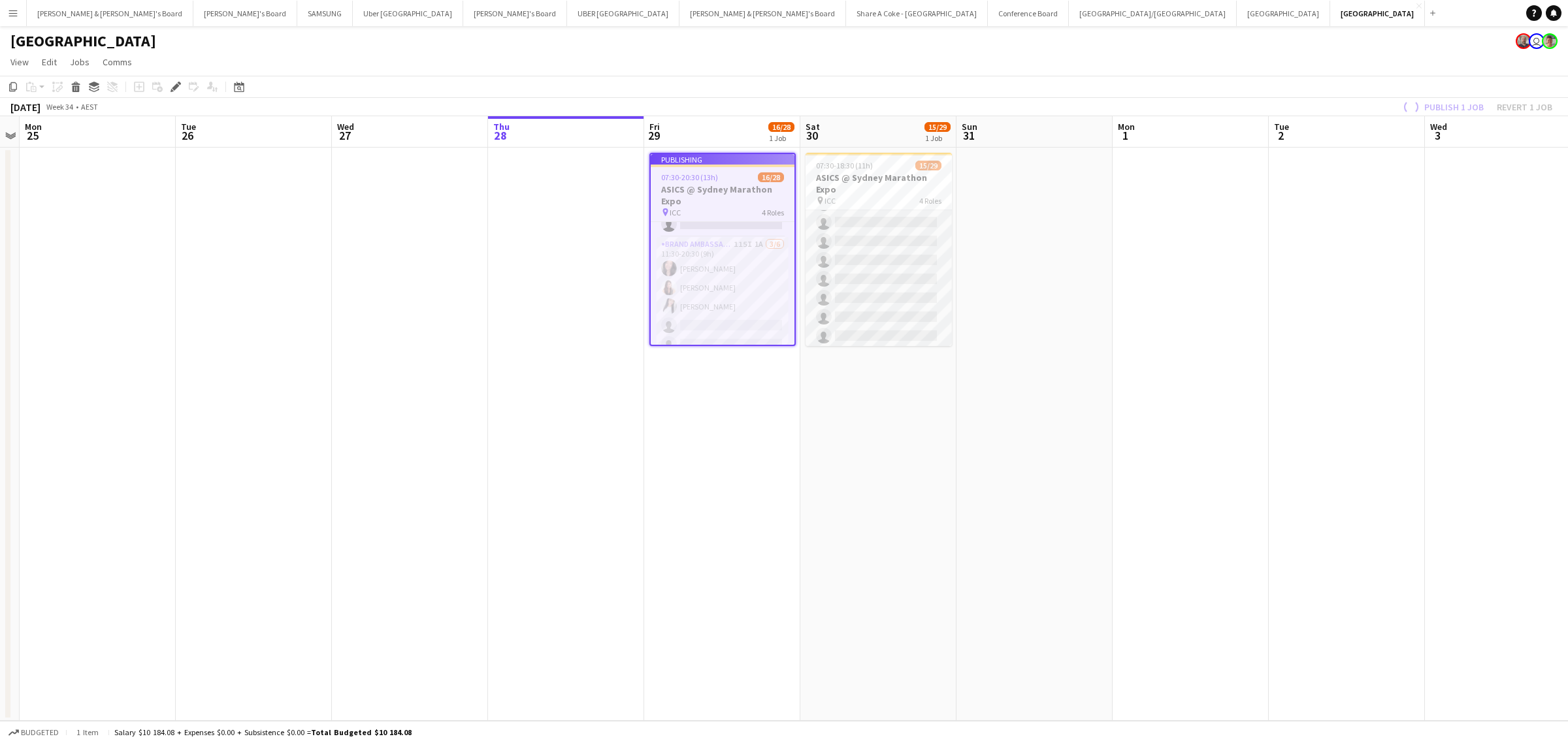
scroll to position [516, 0]
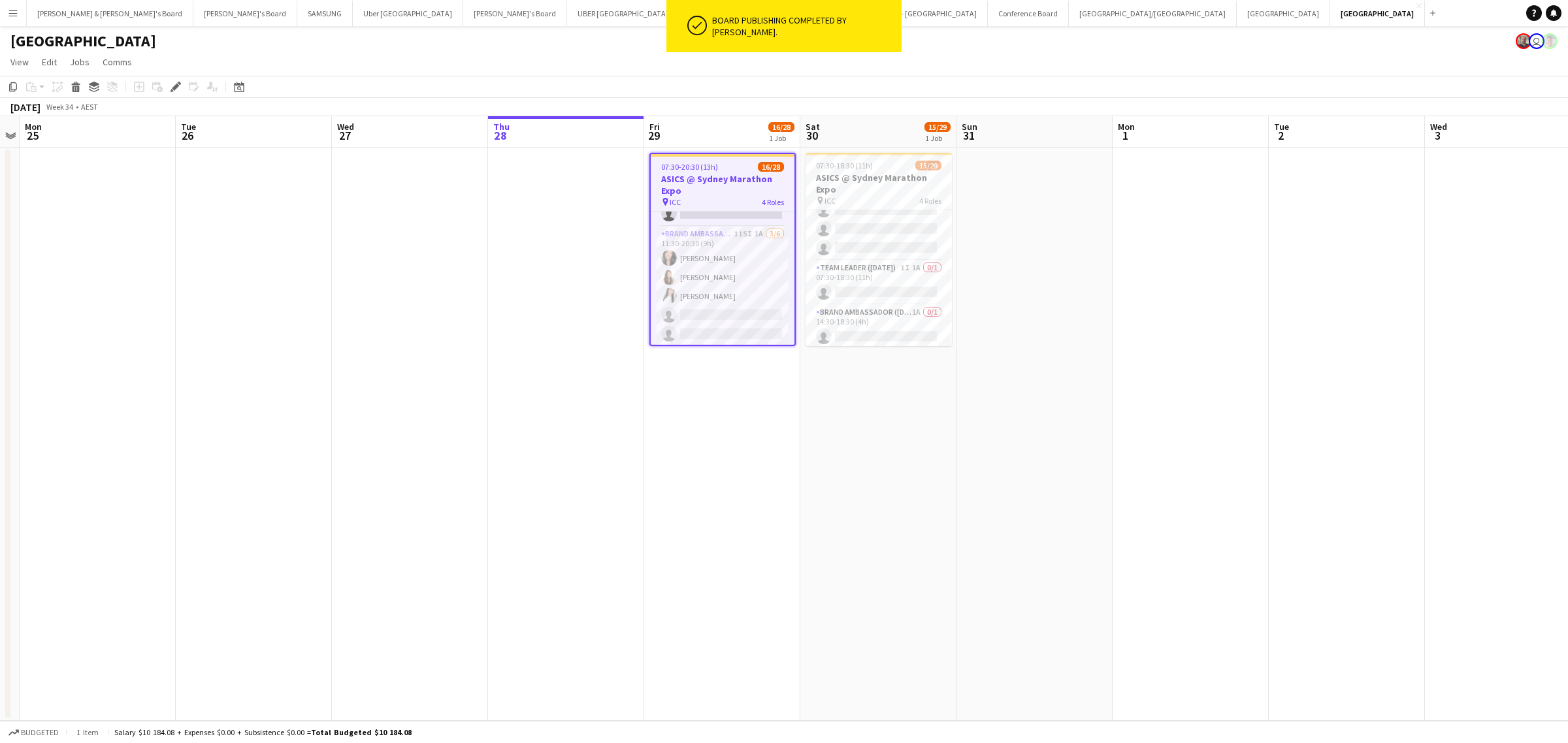
click at [1137, 314] on app-date-cell at bounding box center [1190, 434] width 156 height 574
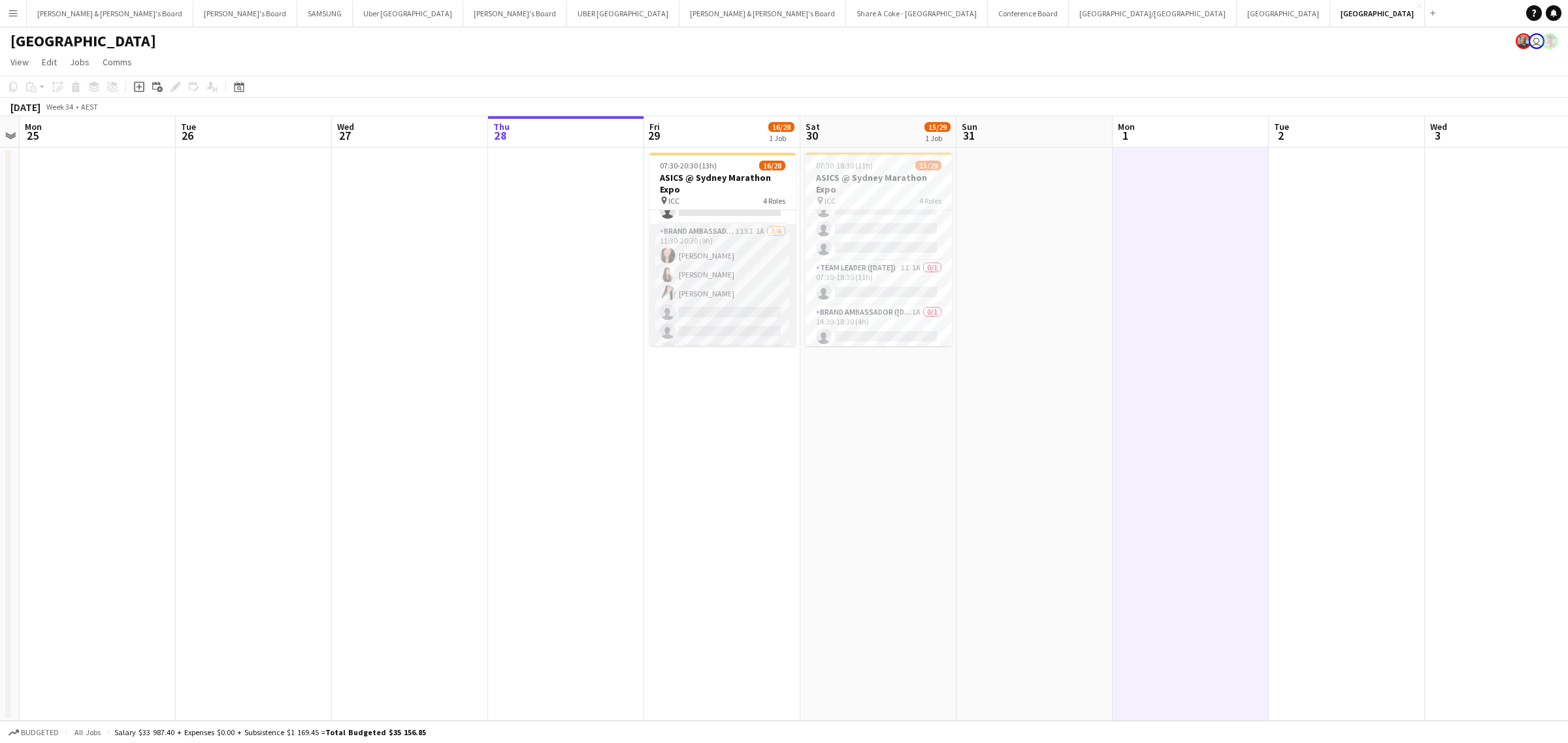
scroll to position [497, 0]
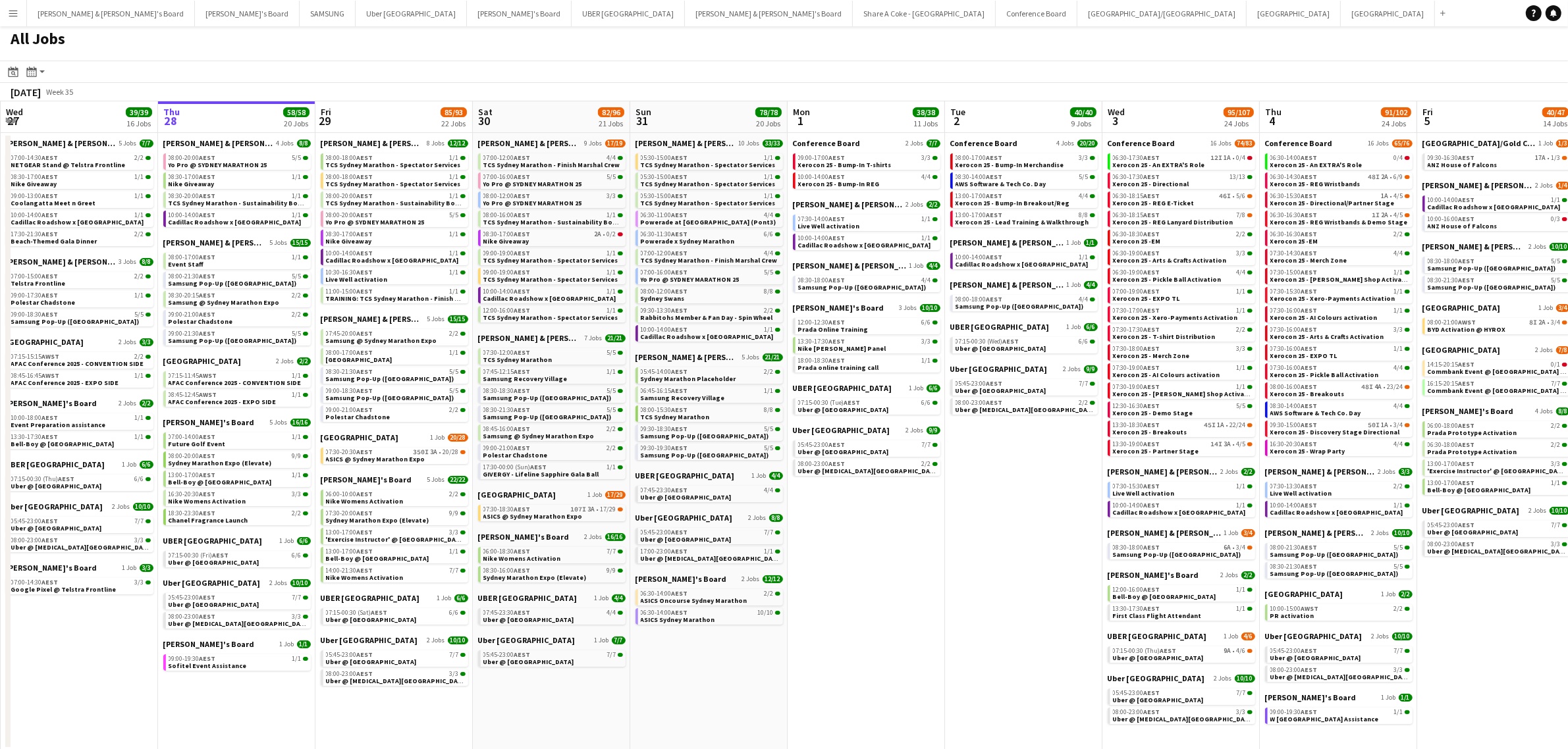
scroll to position [5, 0]
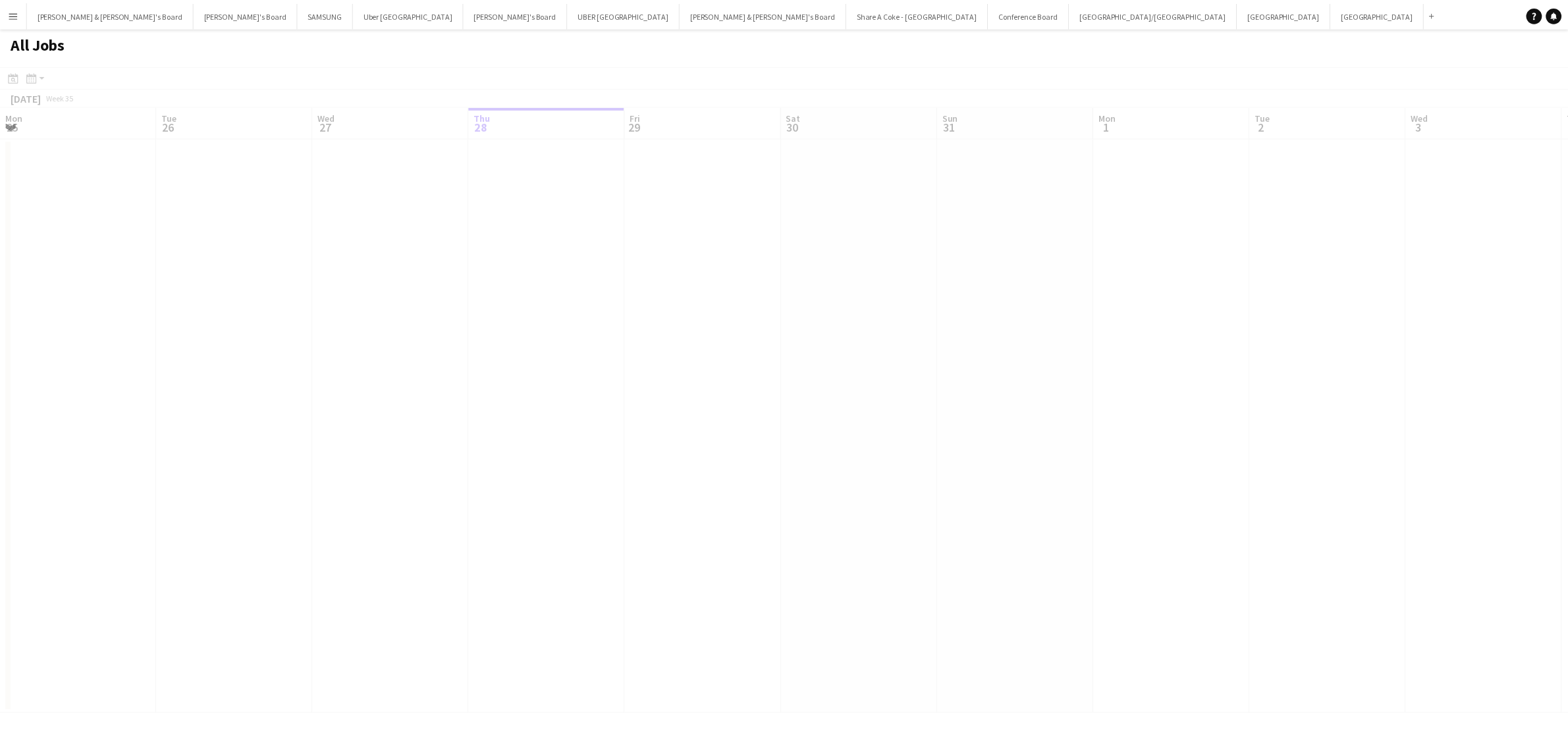
scroll to position [0, 314]
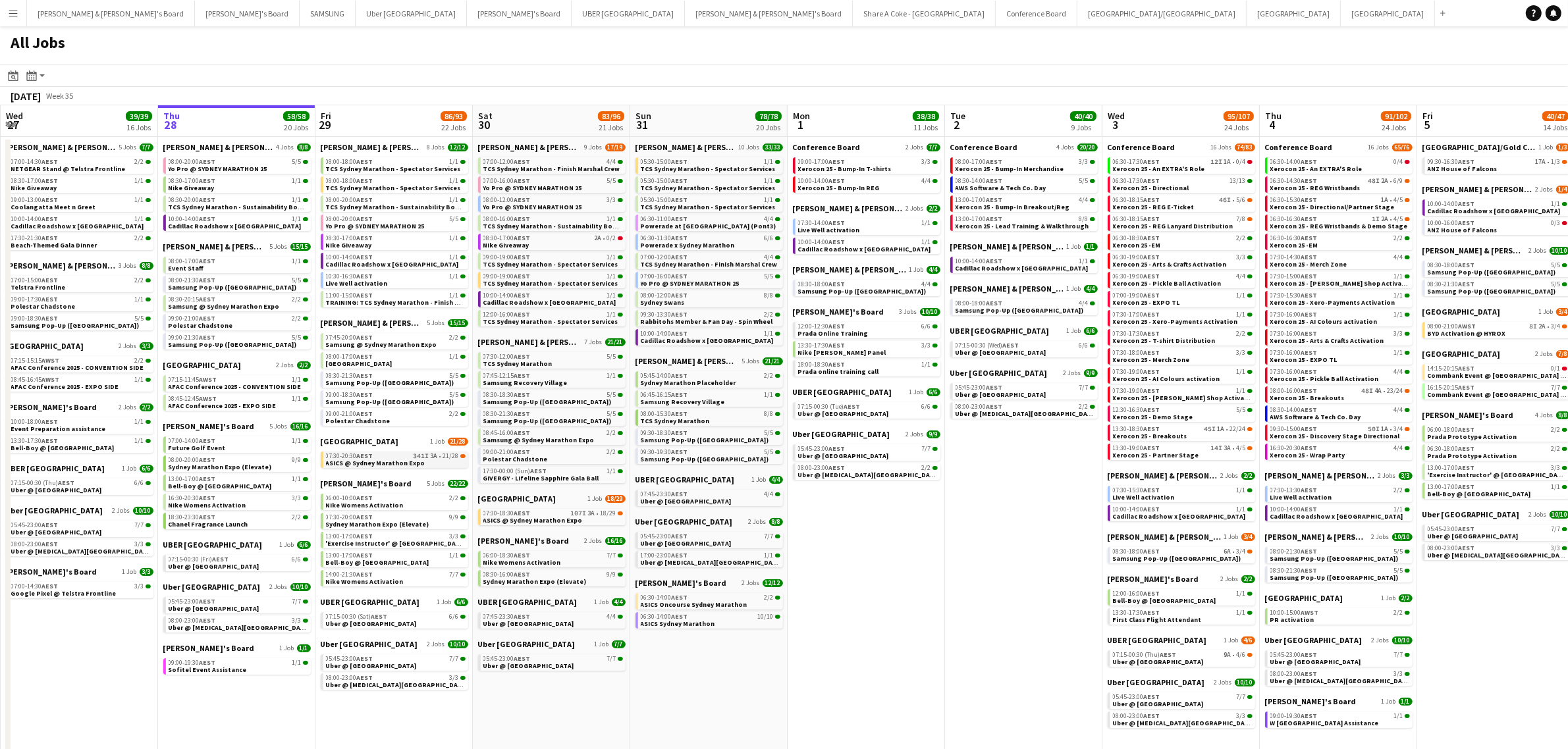
click at [338, 453] on span "07:30-20:30 AEST" at bounding box center [349, 456] width 48 height 7
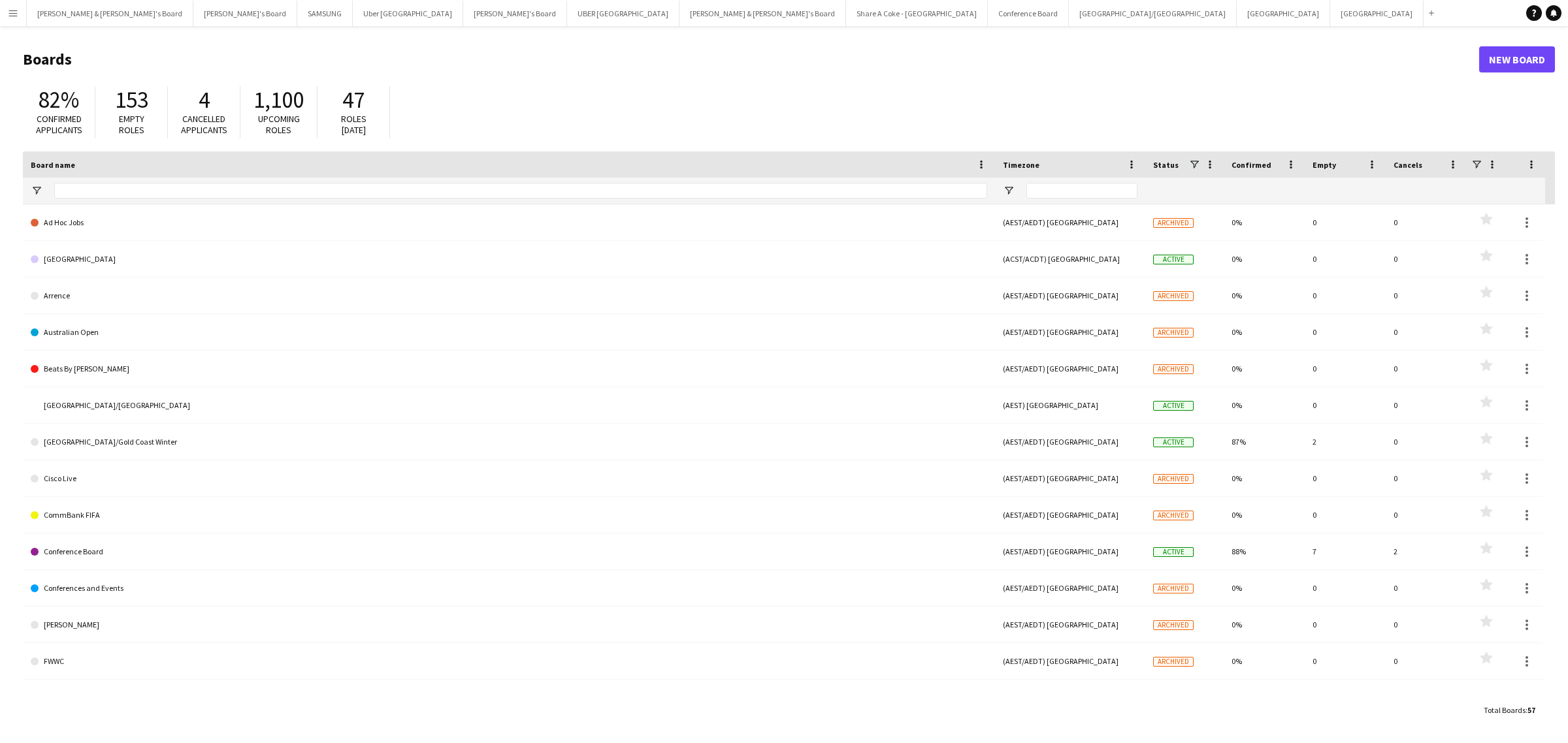
click at [15, 12] on app-icon "Menu" at bounding box center [13, 13] width 11 height 11
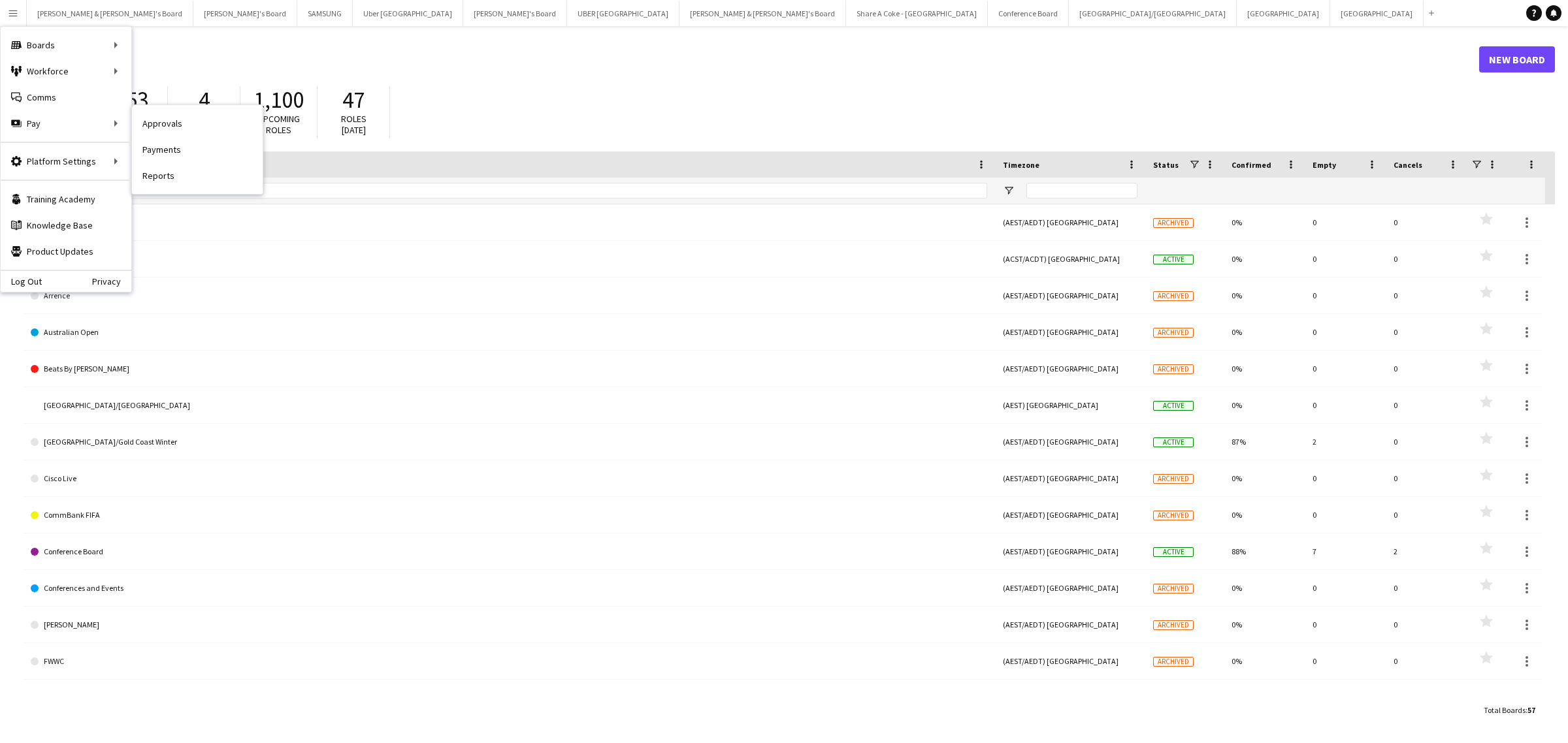
click at [147, 145] on link "Payments" at bounding box center [197, 149] width 131 height 26
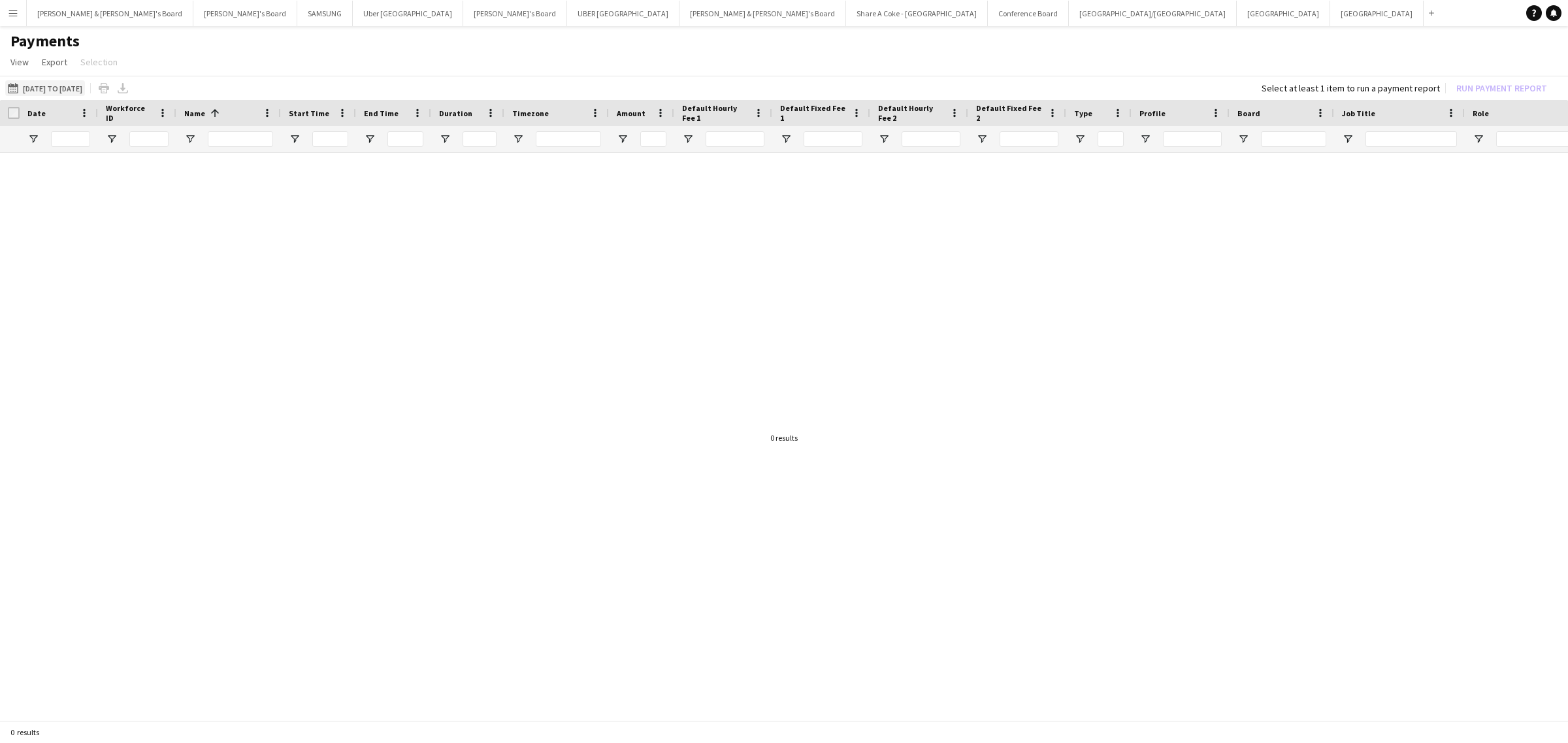
click at [85, 82] on button "[DATE] to [DATE] [DATE] to [DATE]" at bounding box center [45, 89] width 80 height 16
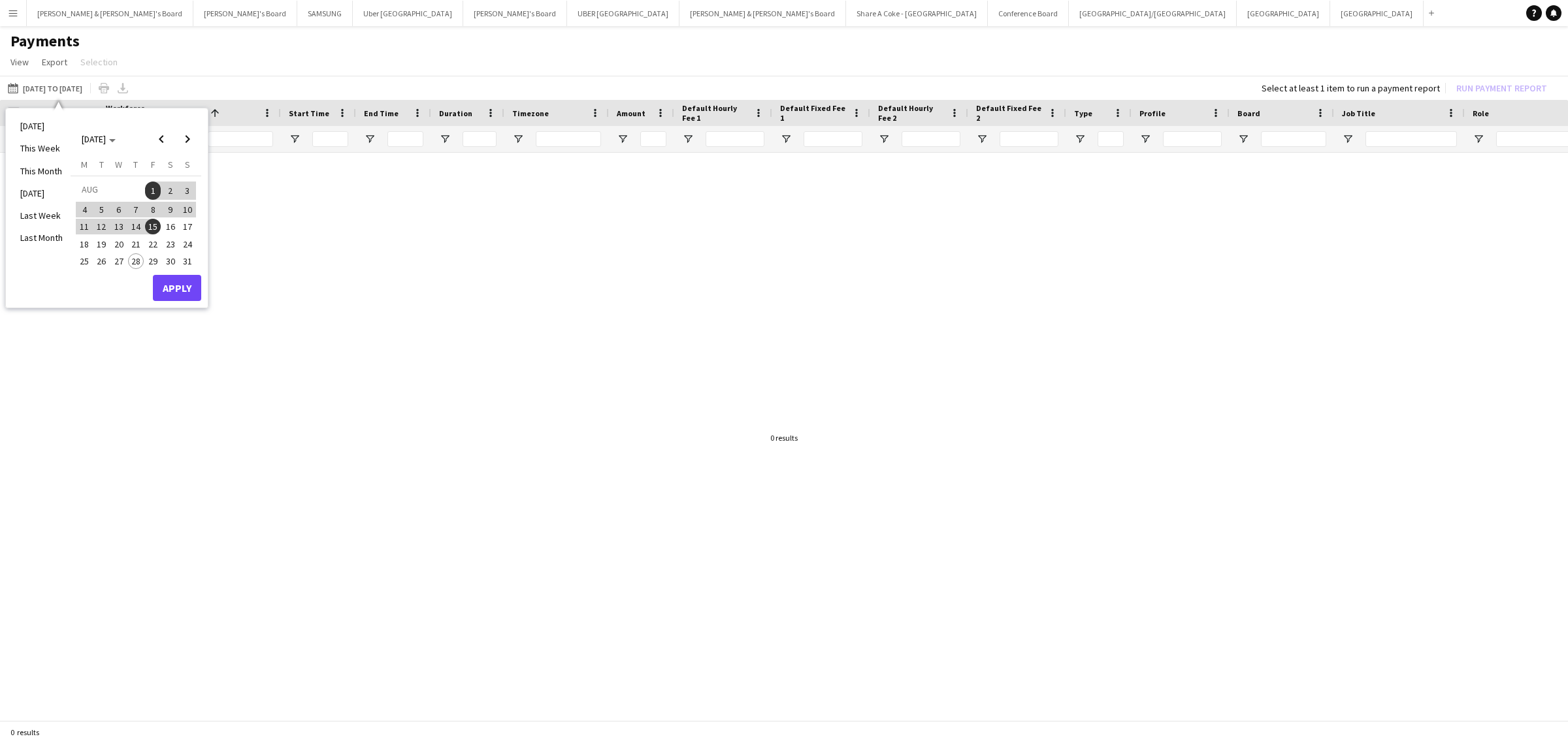
click at [174, 231] on span "16" at bounding box center [171, 227] width 16 height 16
click at [134, 263] on span "28" at bounding box center [136, 261] width 16 height 16
click at [175, 279] on button "Apply" at bounding box center [177, 288] width 49 height 26
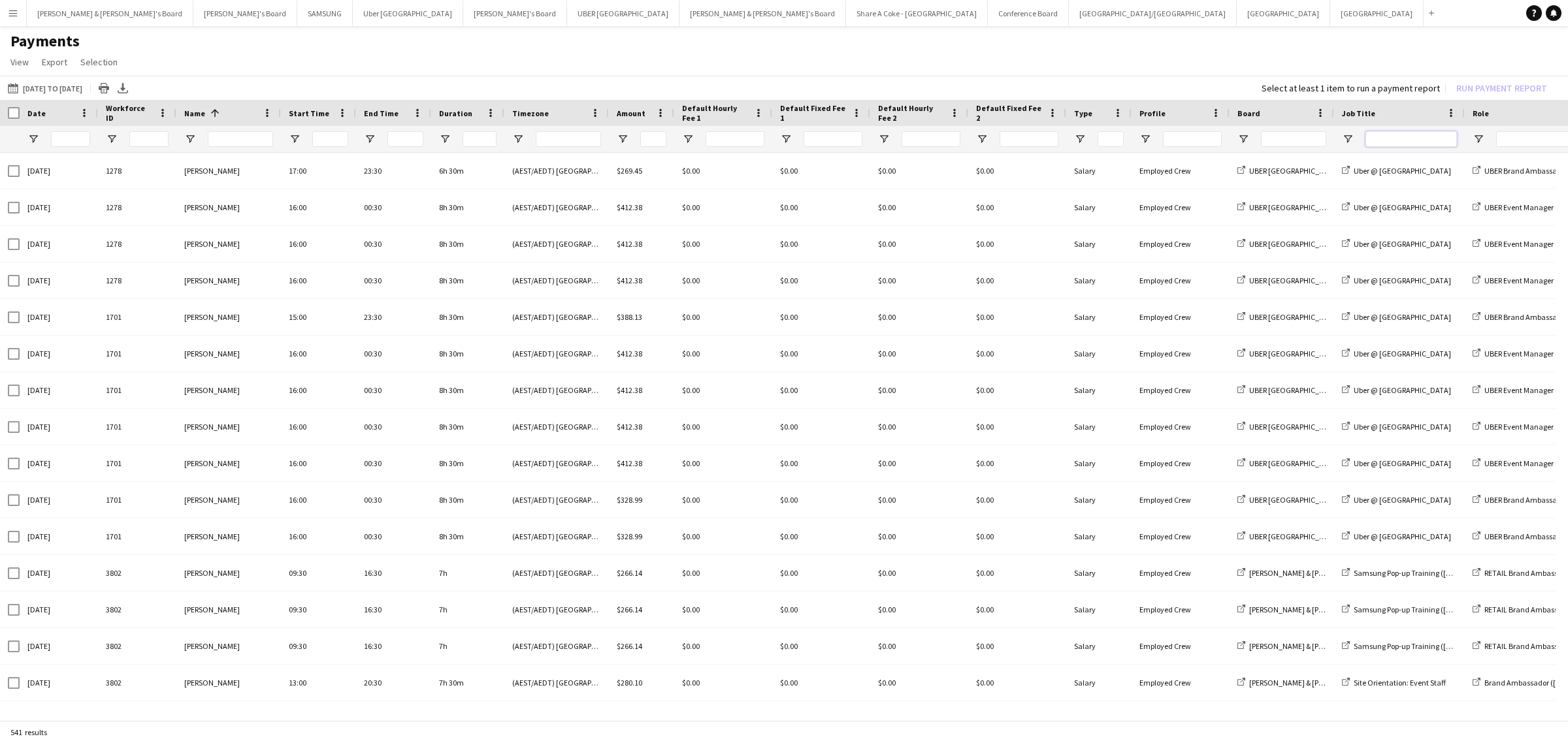
click at [1403, 137] on input "Job Title Filter Input" at bounding box center [1411, 139] width 91 height 16
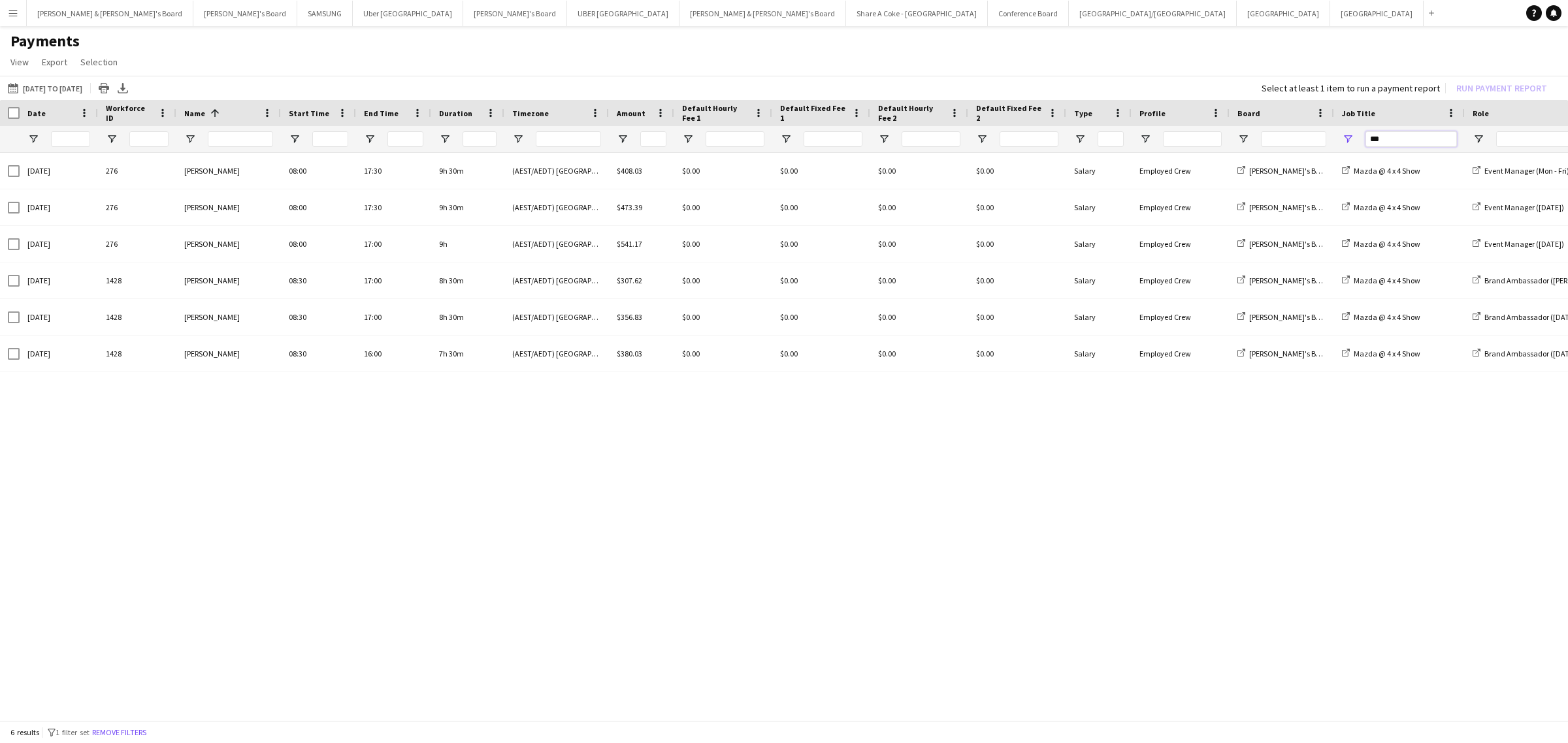
type input "***"
